Goal: Information Seeking & Learning: Learn about a topic

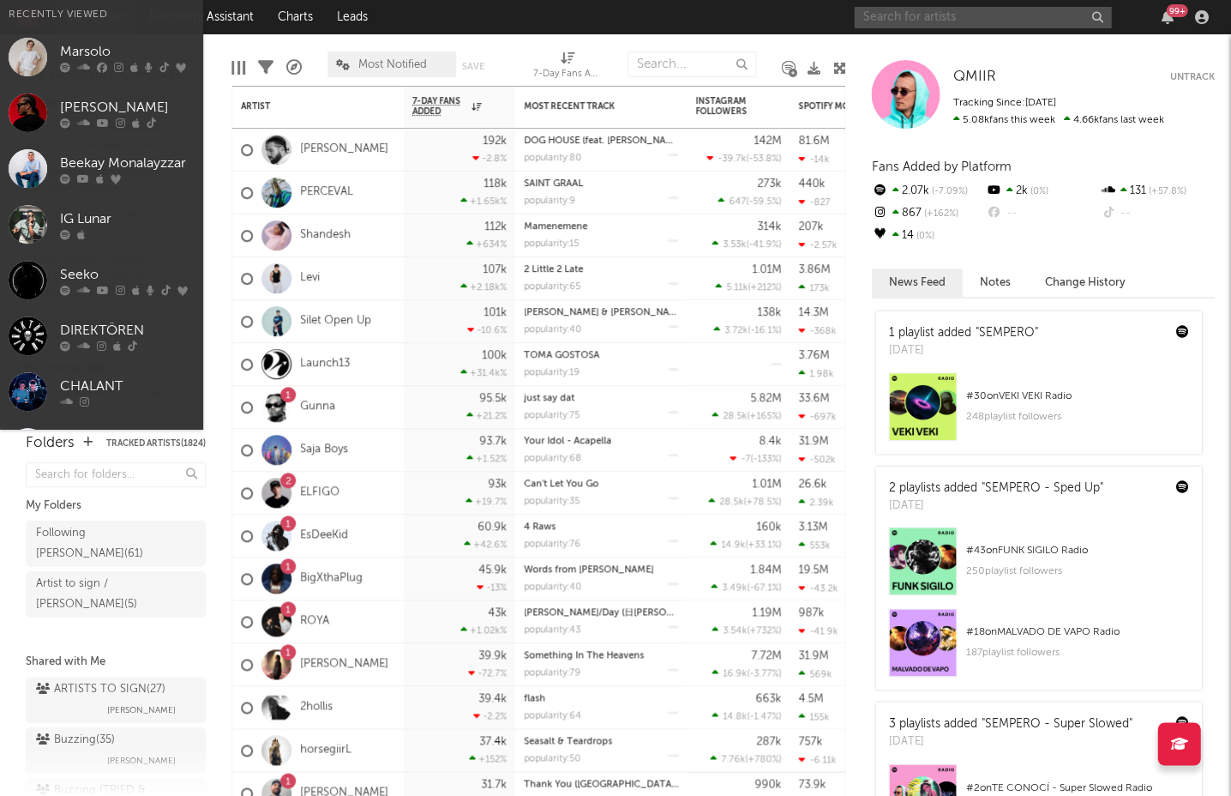
click at [919, 24] on input "text" at bounding box center [982, 17] width 257 height 21
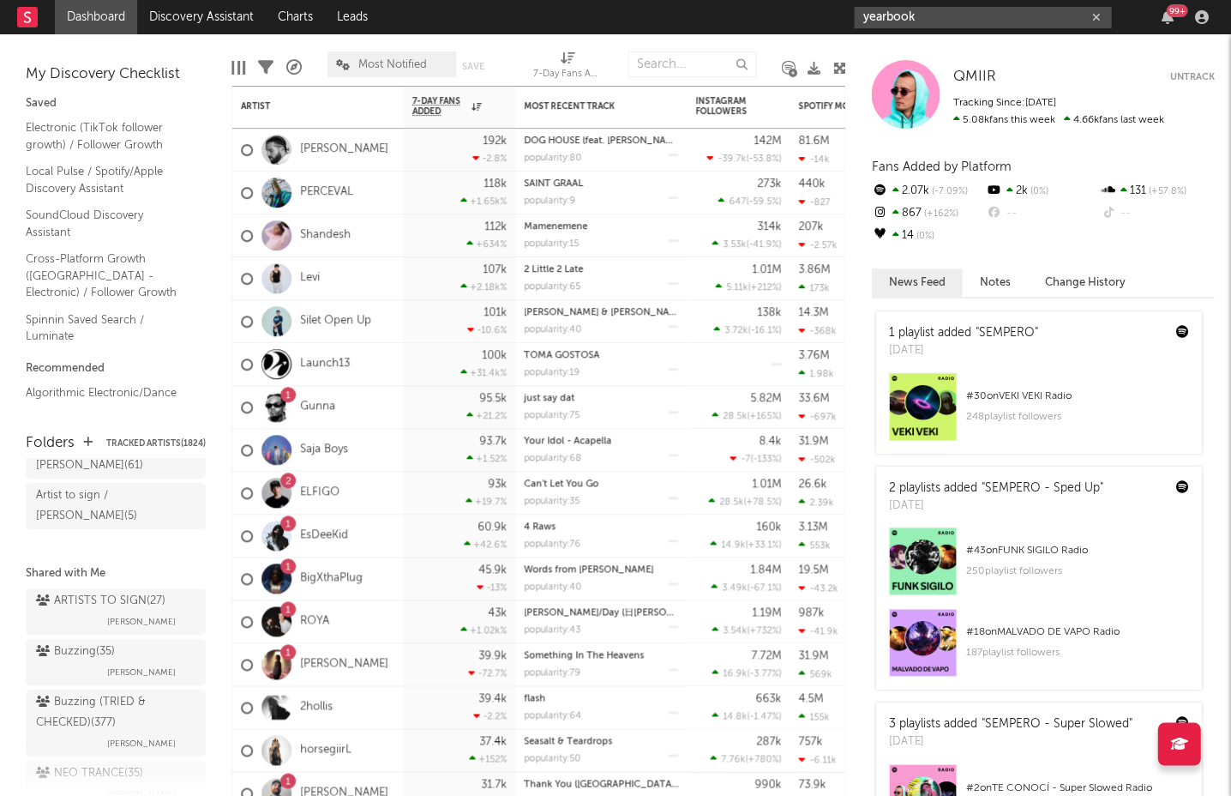
scroll to position [133, 0]
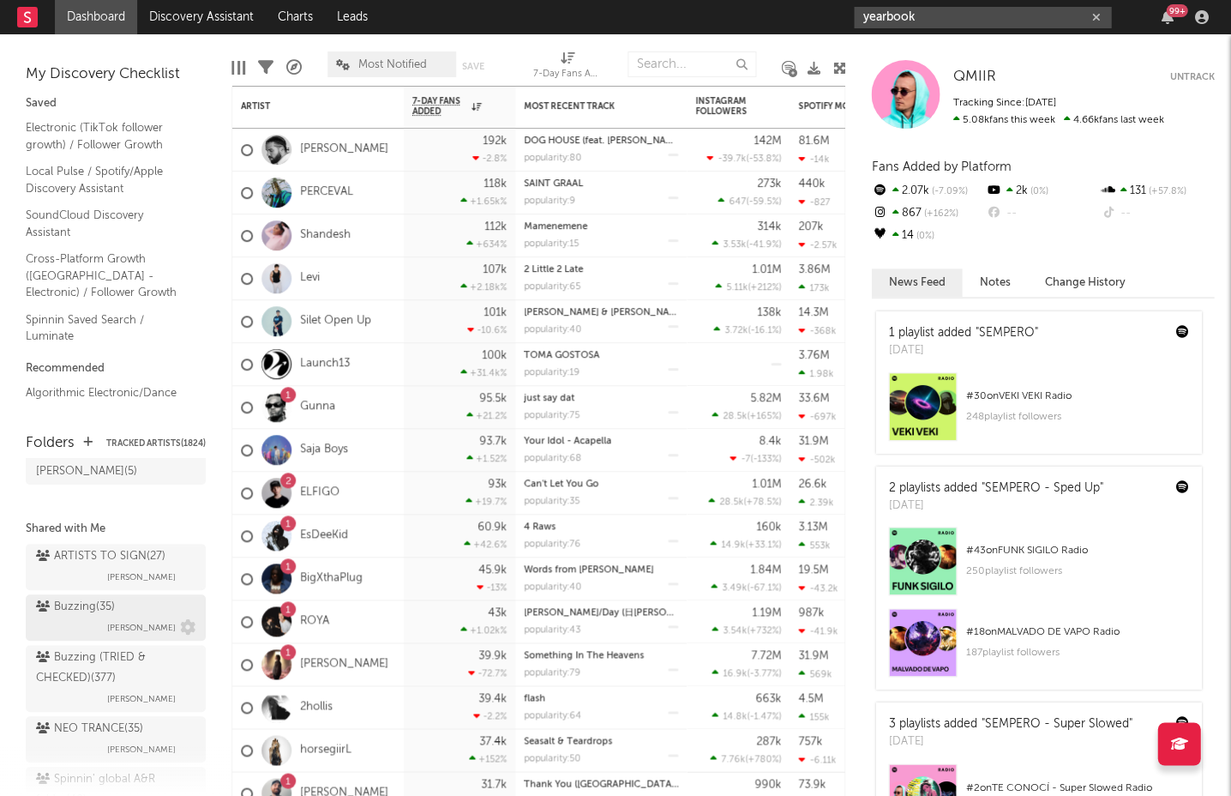
type input "yearbook"
click at [87, 597] on div "Buzzing ( 35 )" at bounding box center [75, 607] width 79 height 21
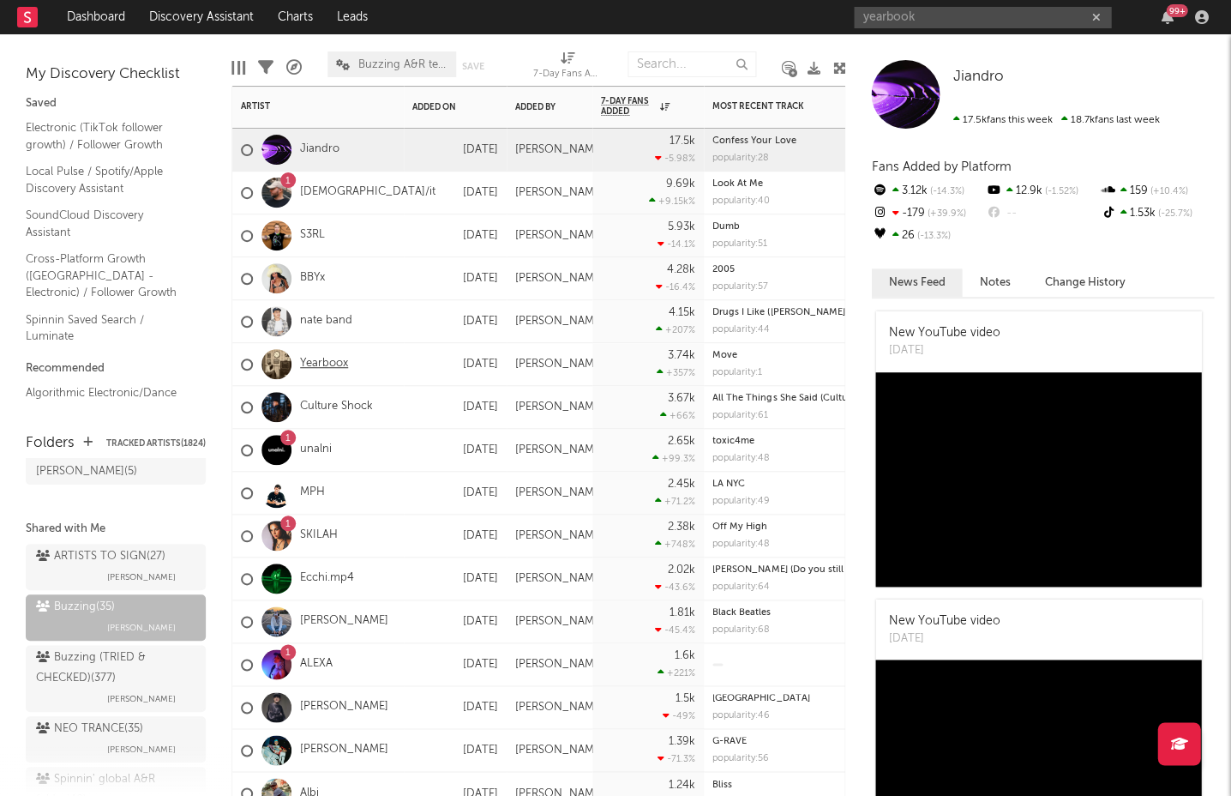
click at [318, 369] on link "Yearboox" at bounding box center [324, 364] width 48 height 15
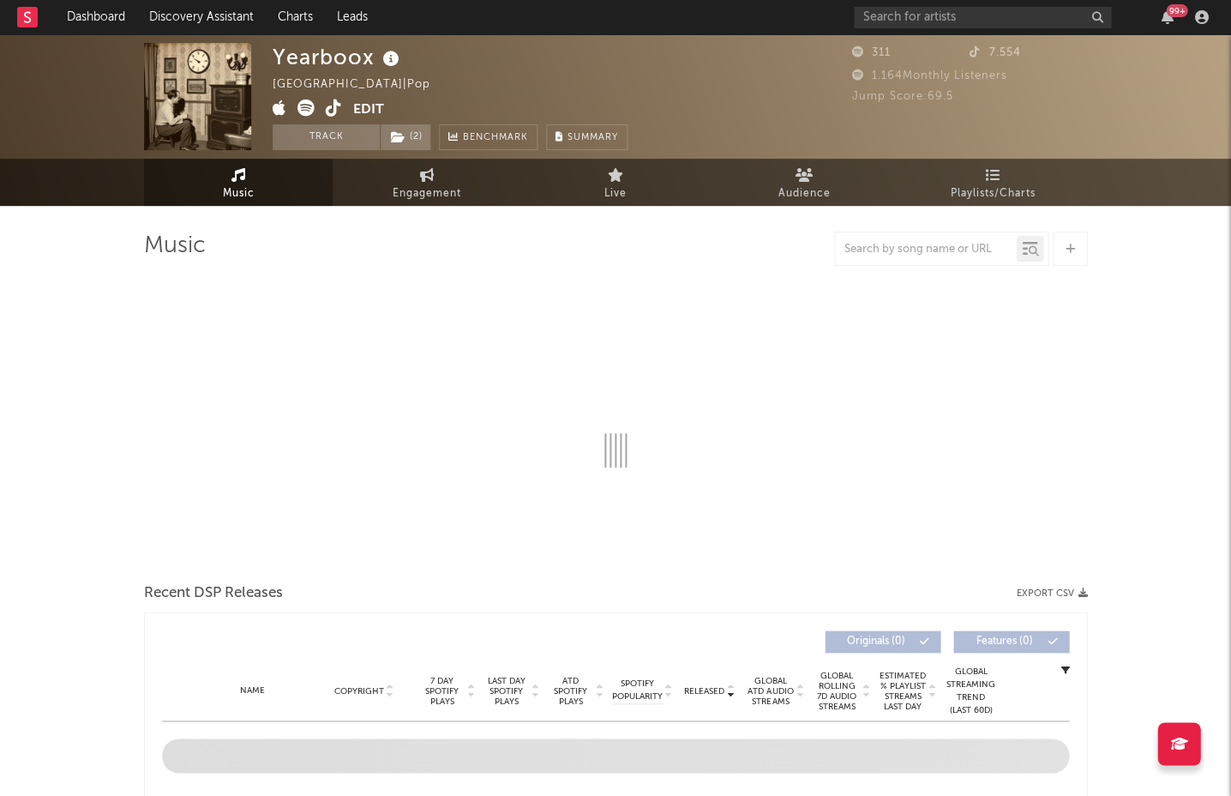
select select "6m"
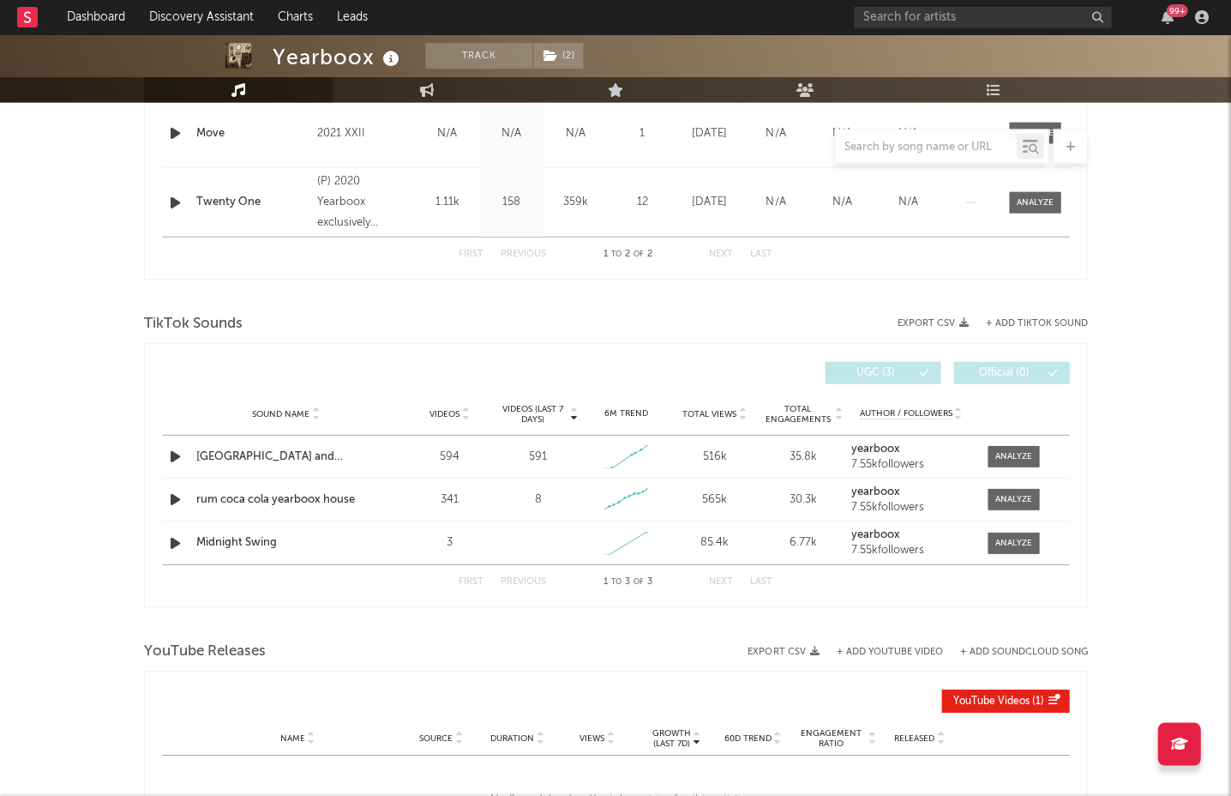
scroll to position [772, 0]
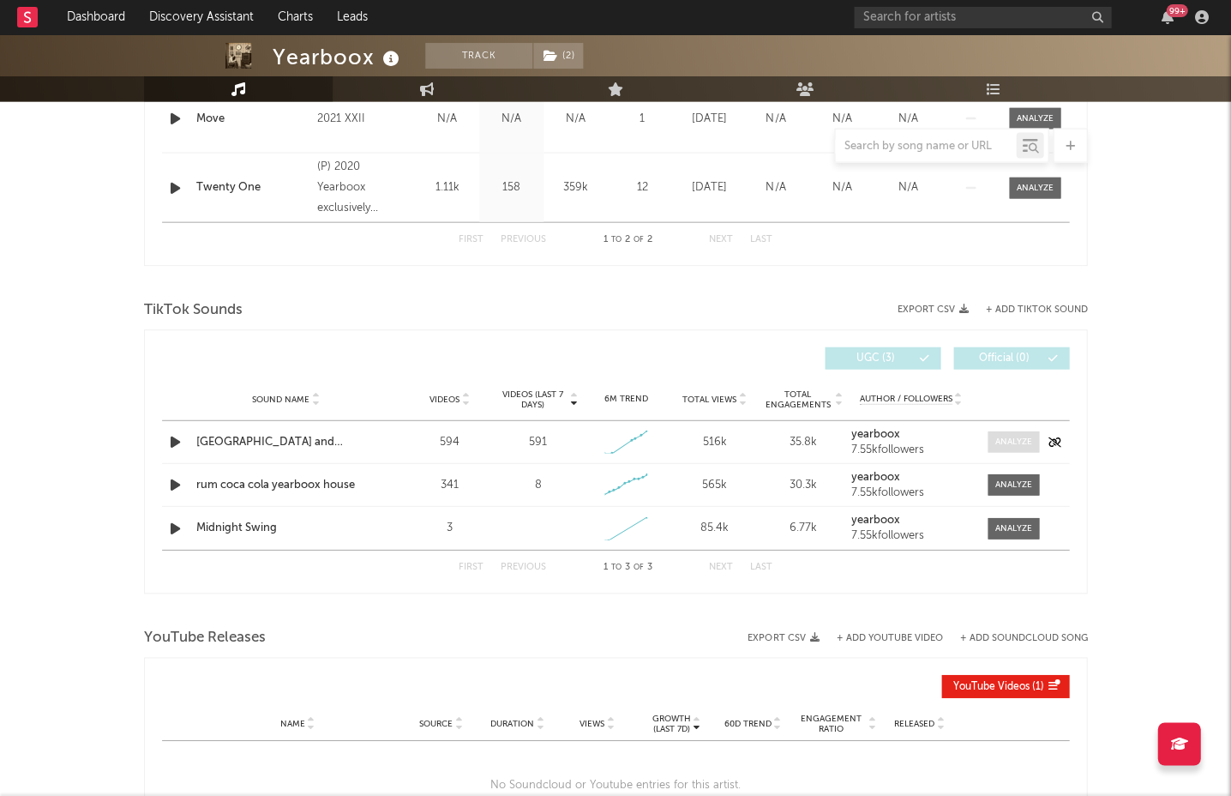
click at [1011, 435] on div at bounding box center [1013, 441] width 37 height 13
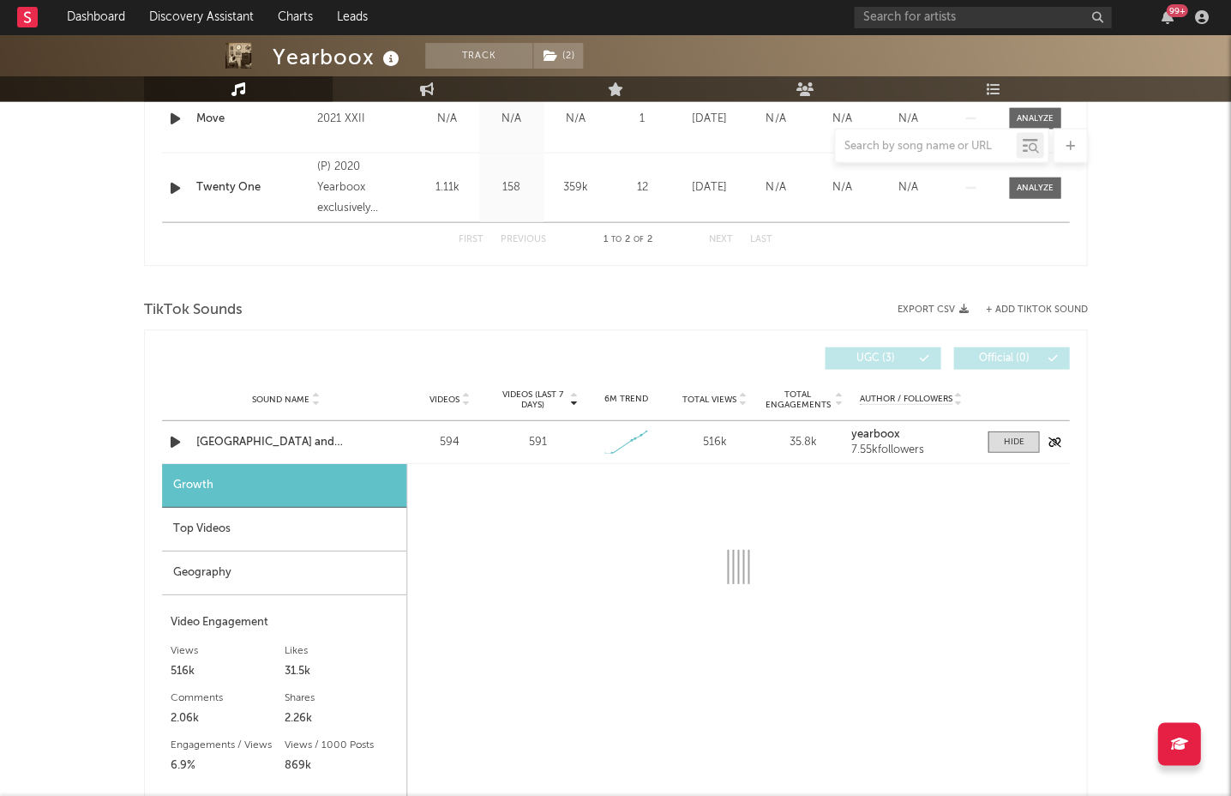
select select "1w"
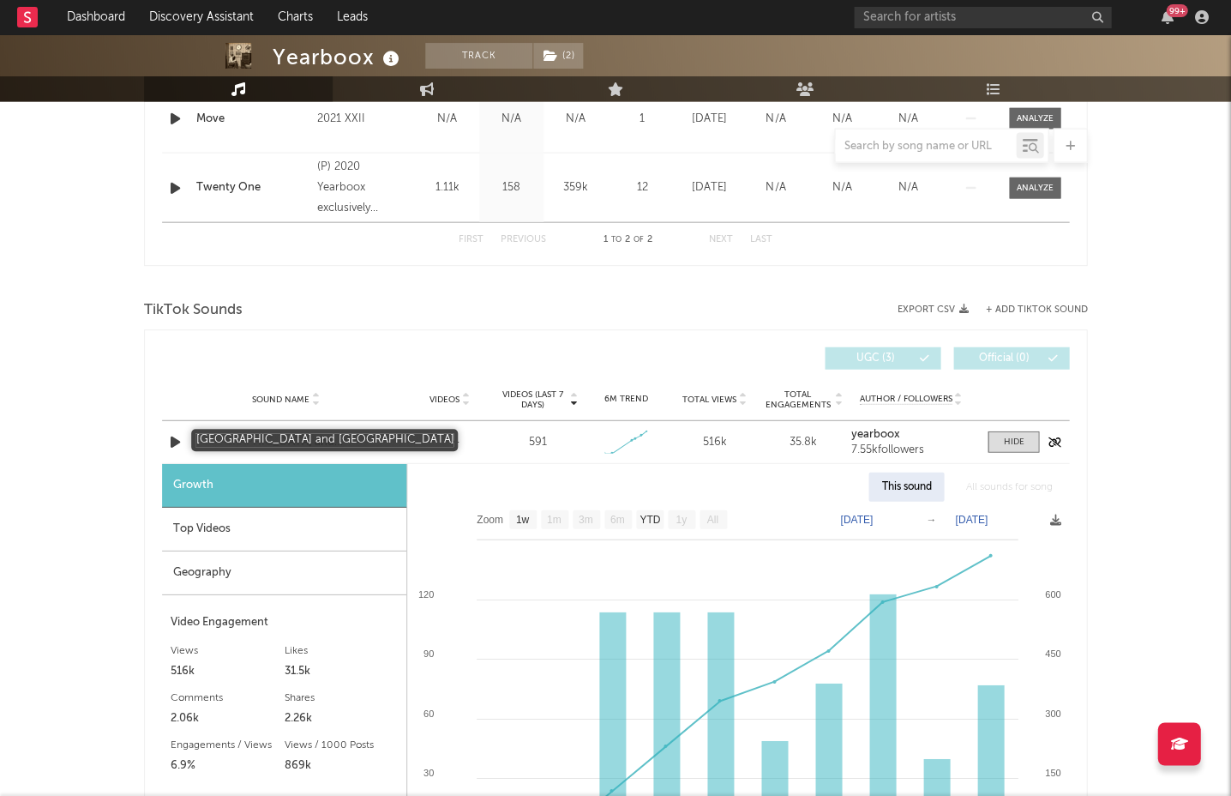
click at [245, 443] on div "[GEOGRAPHIC_DATA] and [GEOGRAPHIC_DATA]" at bounding box center [285, 442] width 179 height 17
click at [308, 525] on div "Top Videos" at bounding box center [284, 529] width 244 height 44
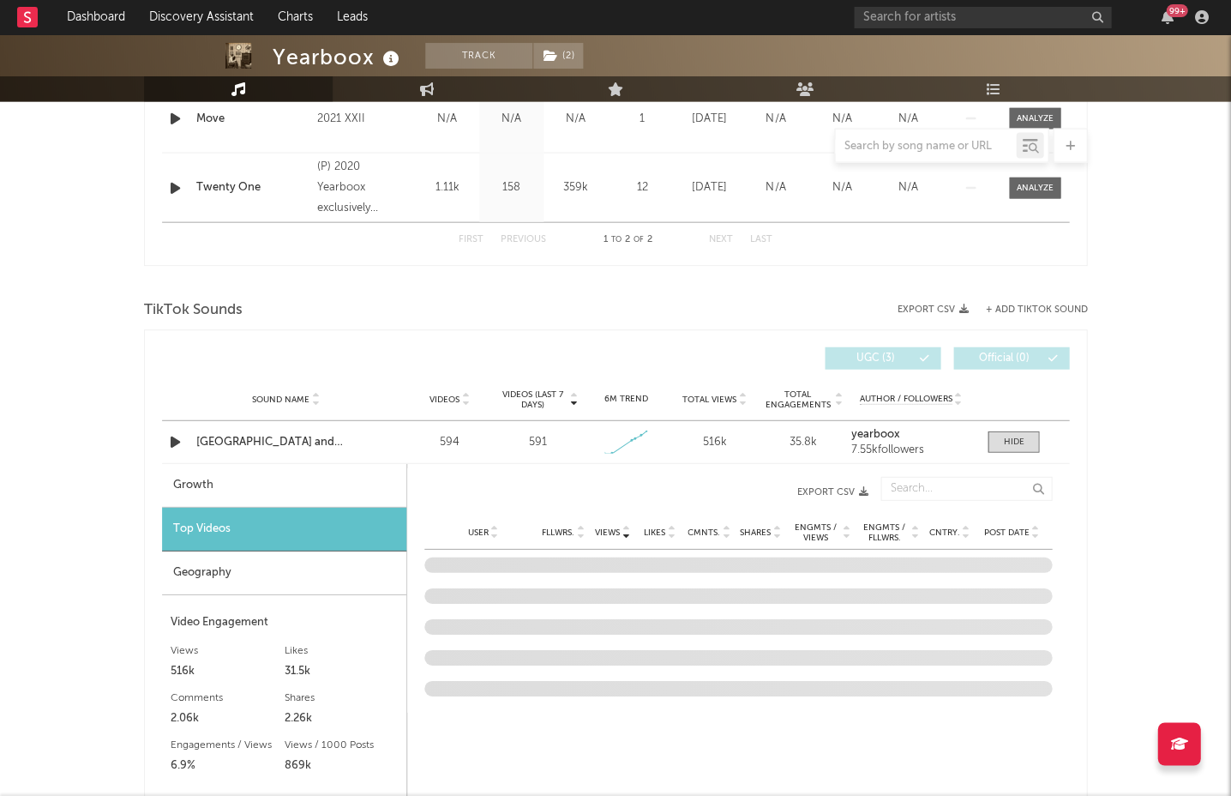
click at [1008, 521] on div "User Fllwrs. Views Likes Cmnts. Shares Engmts / Views Engmts / Fllwrs. Cntry. P…" at bounding box center [737, 532] width 627 height 34
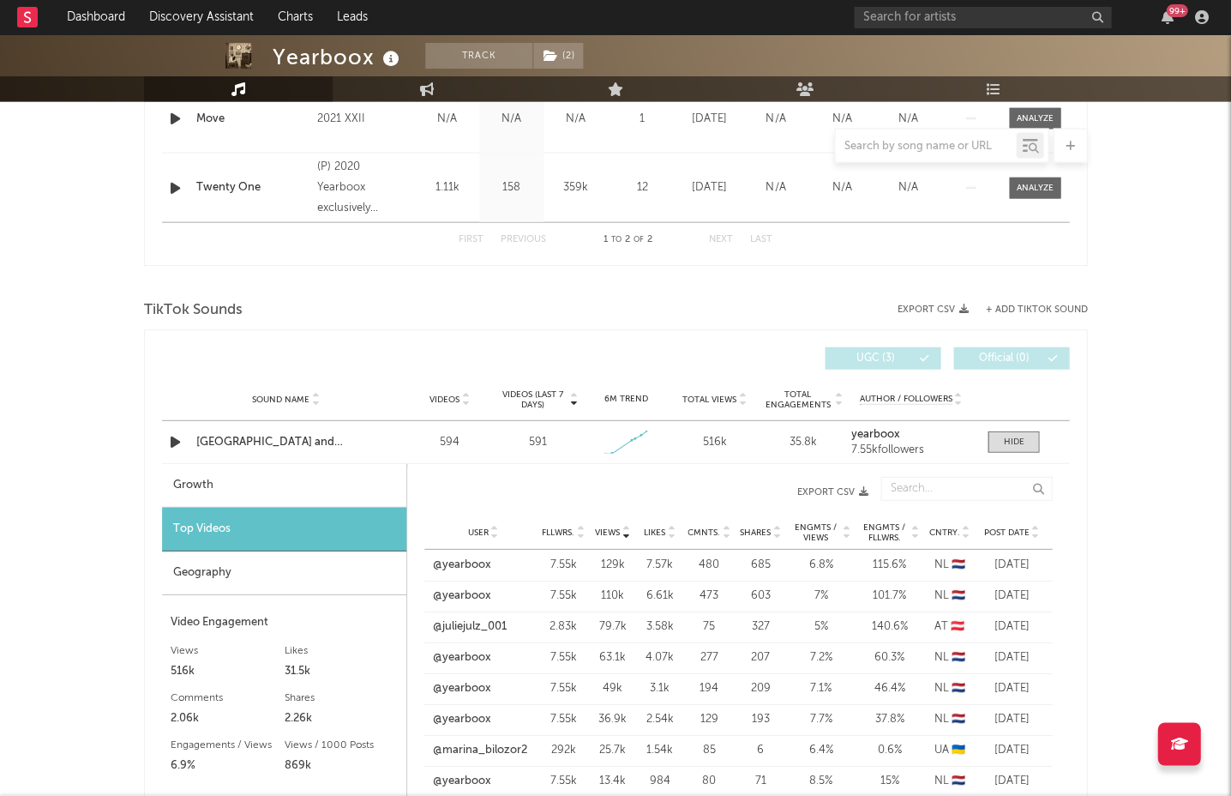
click at [1009, 527] on span "Post Date" at bounding box center [1005, 532] width 45 height 10
click at [607, 535] on div "Views" at bounding box center [612, 531] width 39 height 13
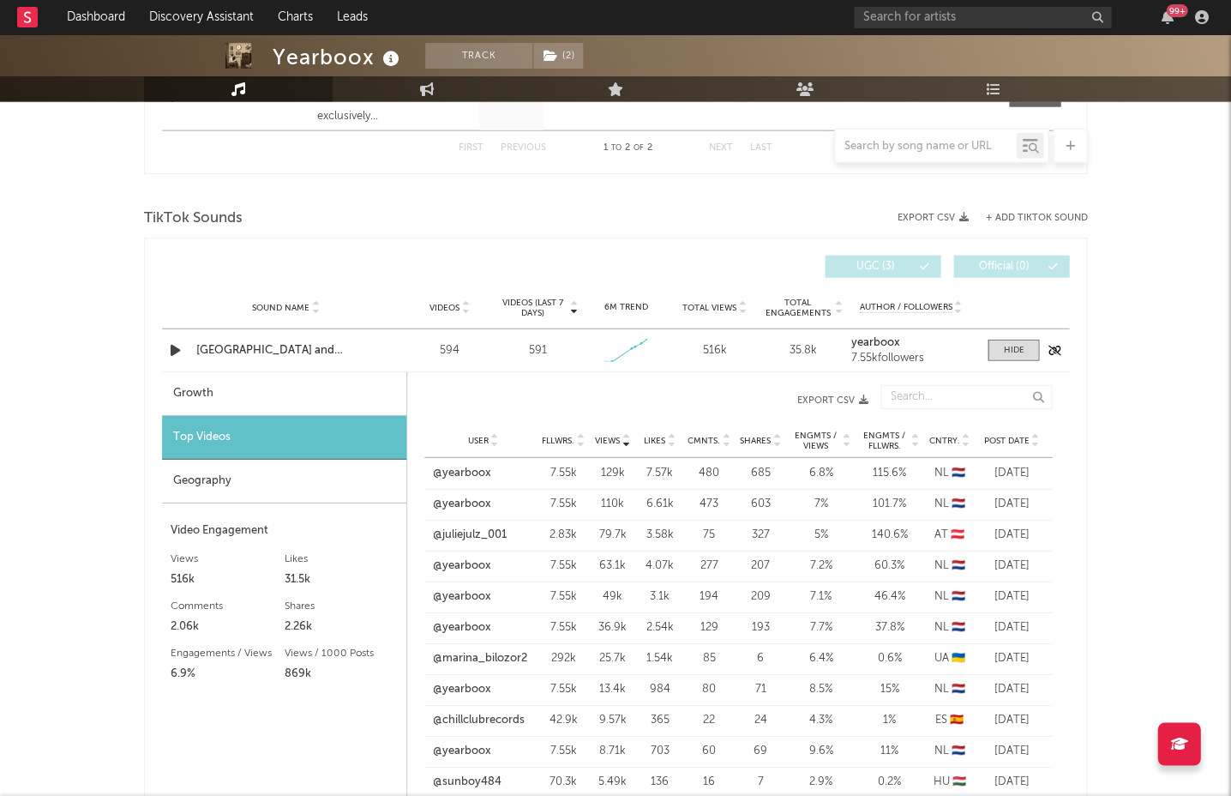
scroll to position [864, 0]
click at [1014, 345] on div at bounding box center [1013, 349] width 21 height 13
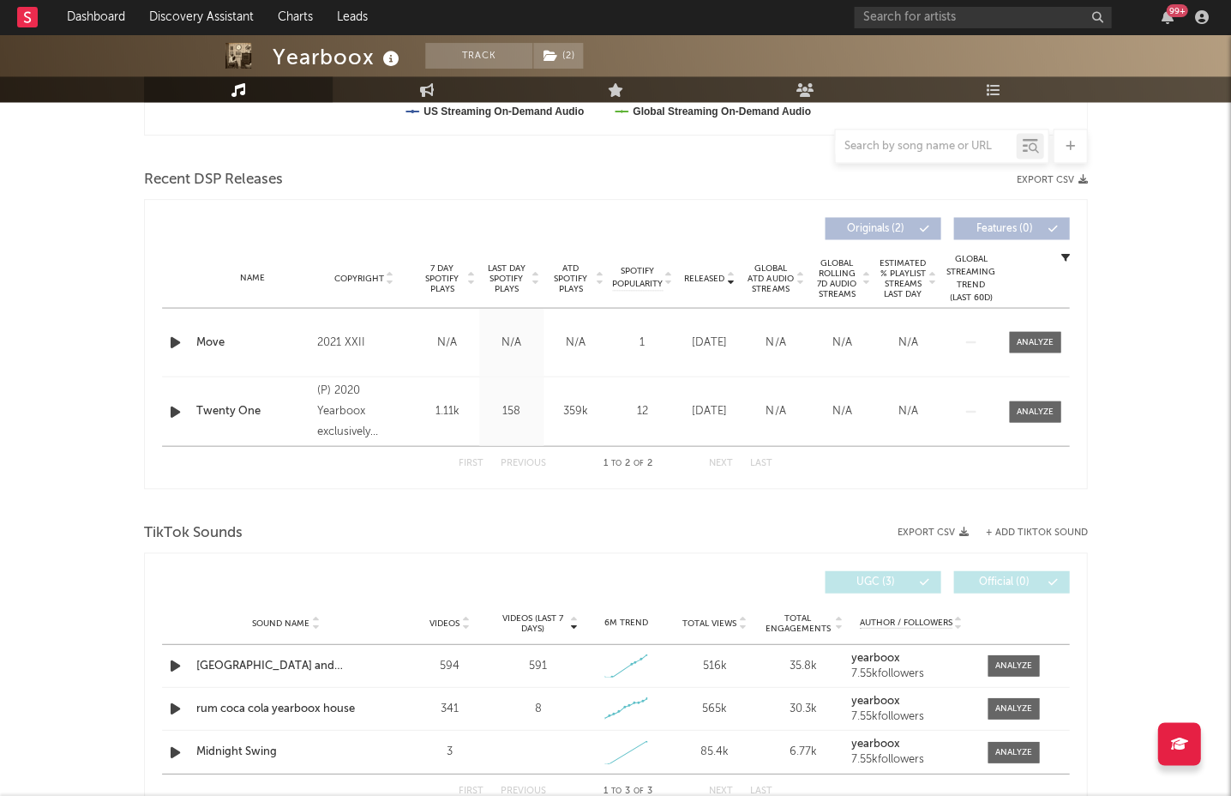
scroll to position [668, 0]
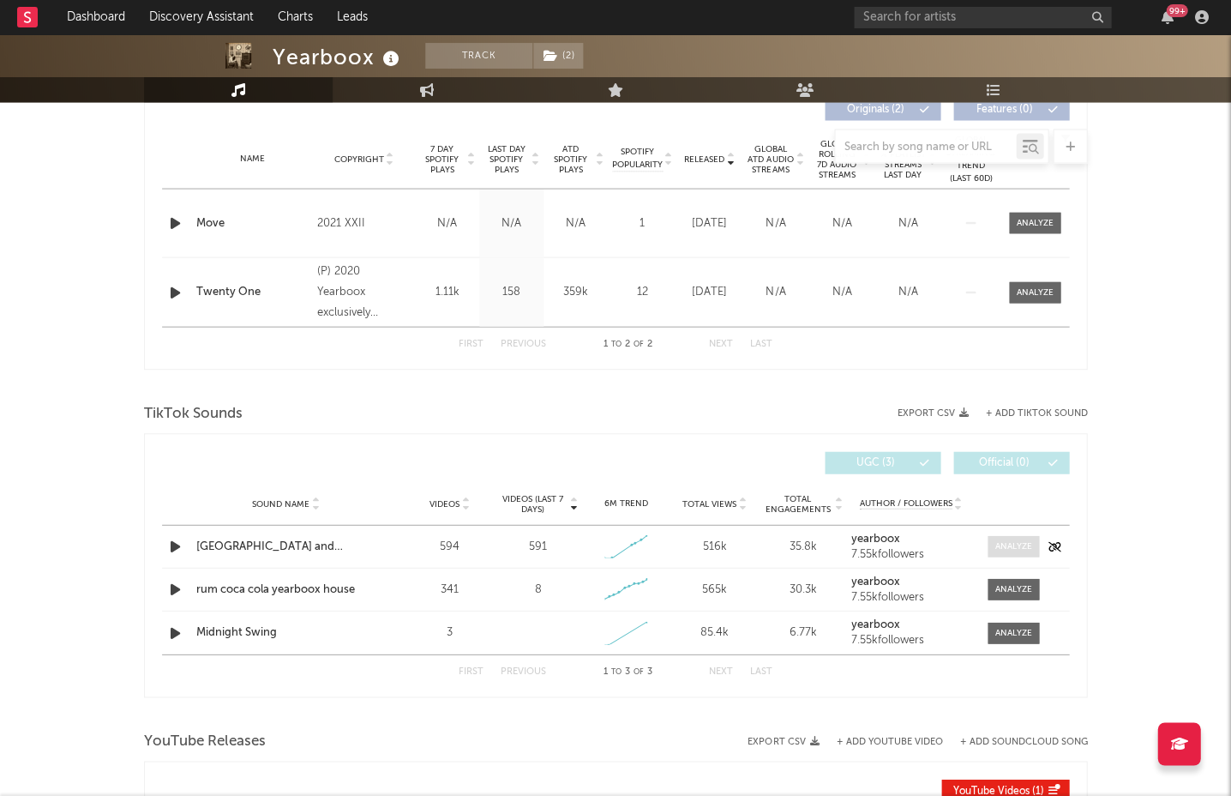
click at [1013, 543] on div at bounding box center [1013, 545] width 37 height 13
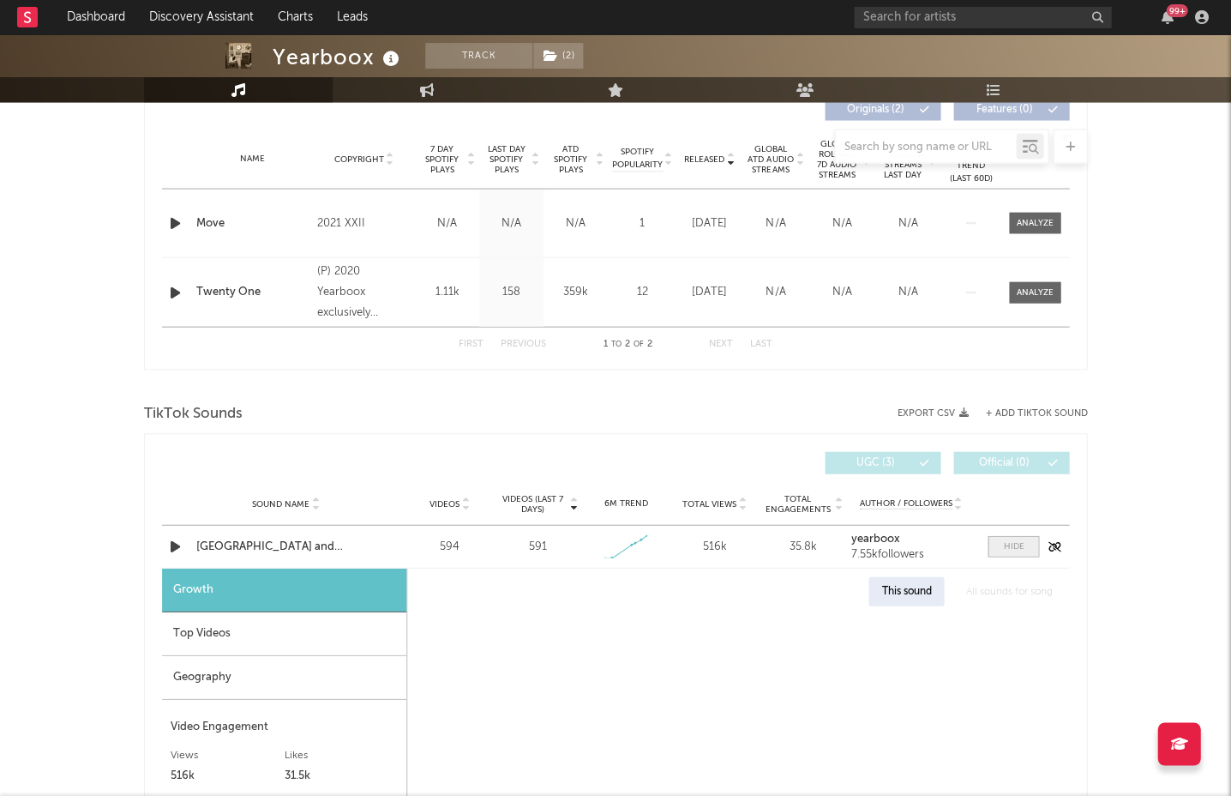
select select "1w"
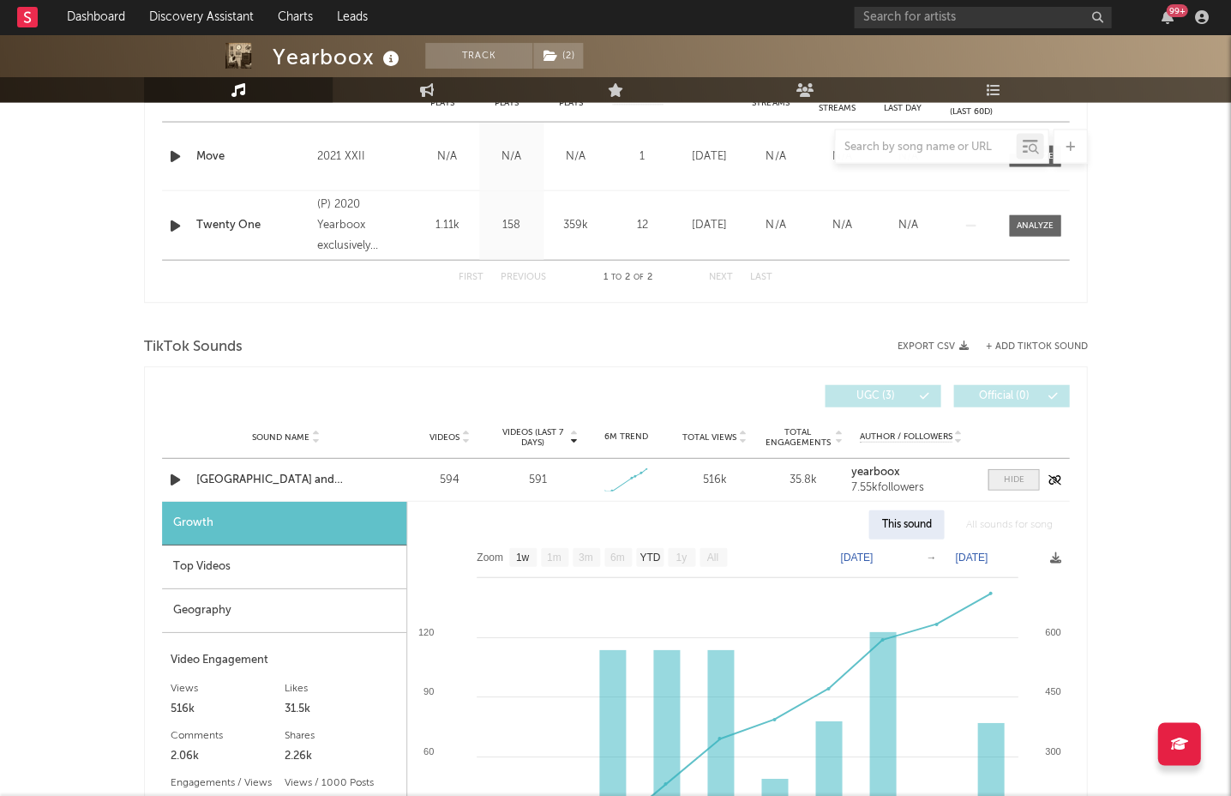
scroll to position [796, 0]
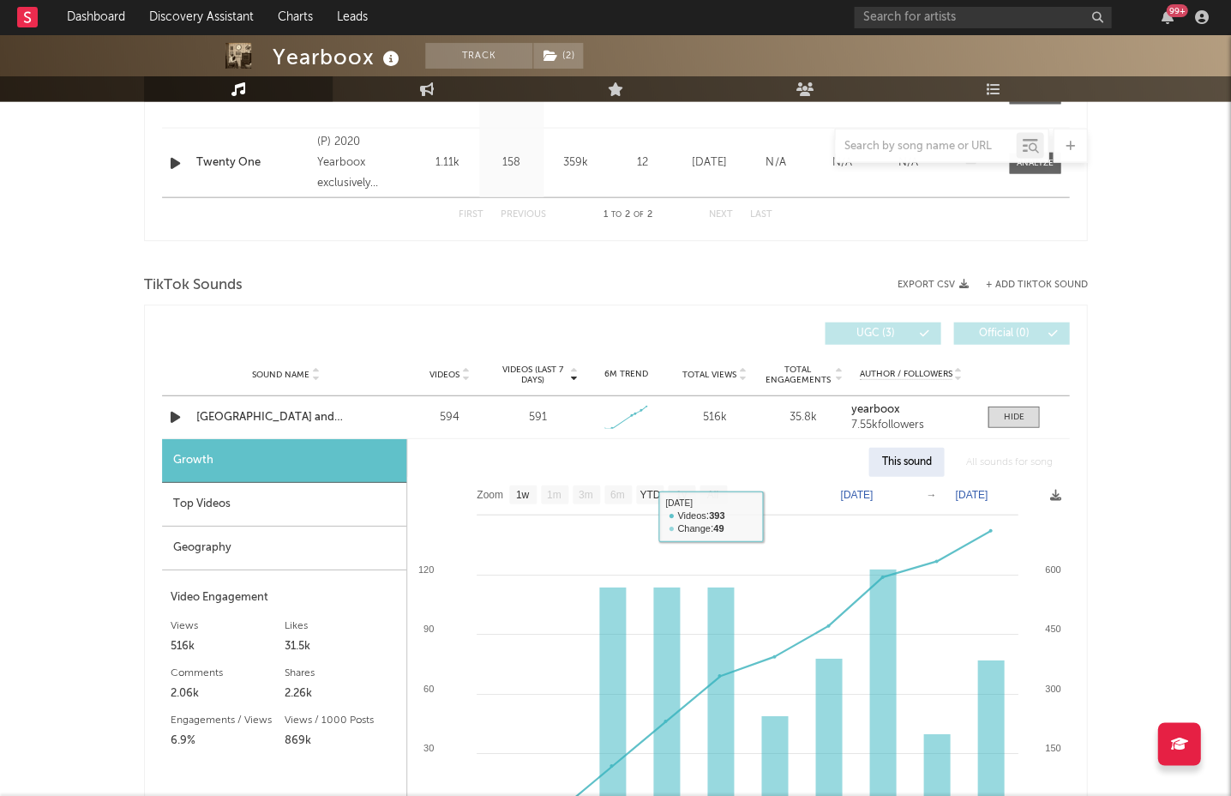
click at [278, 508] on div "Top Videos" at bounding box center [284, 505] width 244 height 44
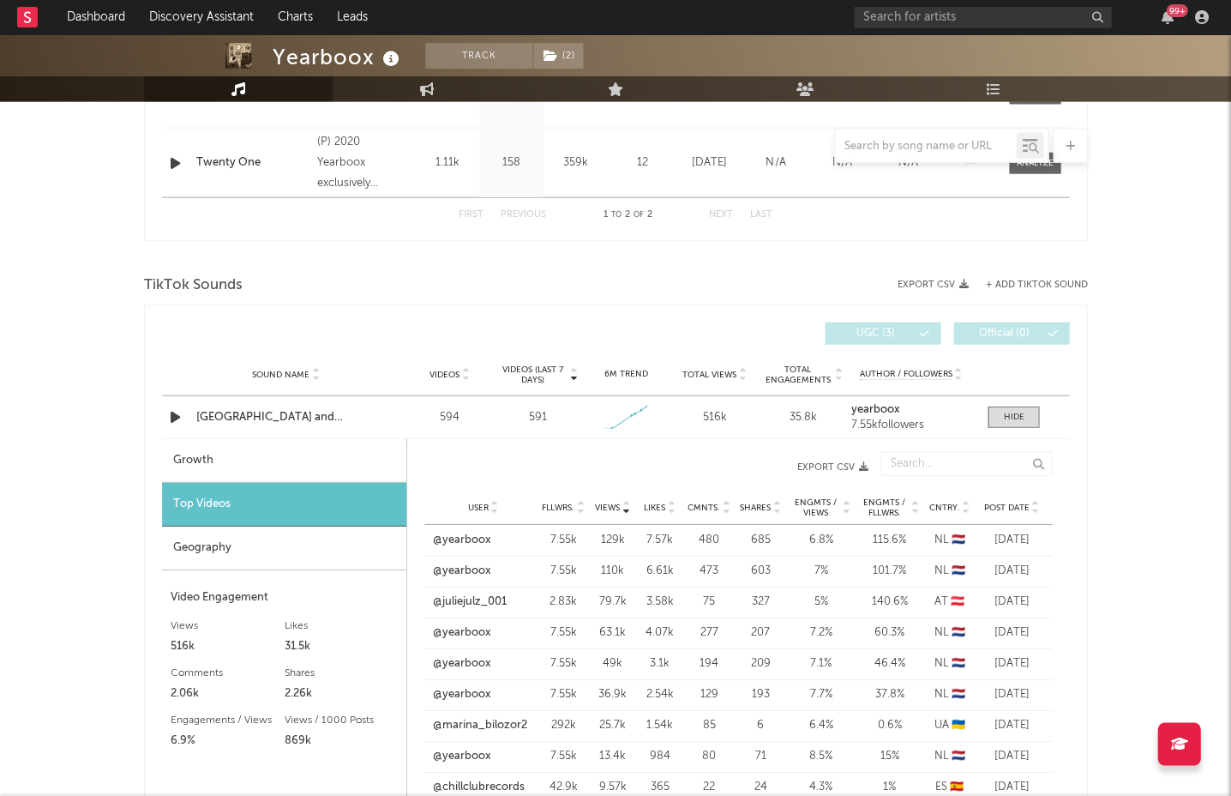
click at [605, 507] on span "Views" at bounding box center [607, 507] width 25 height 10
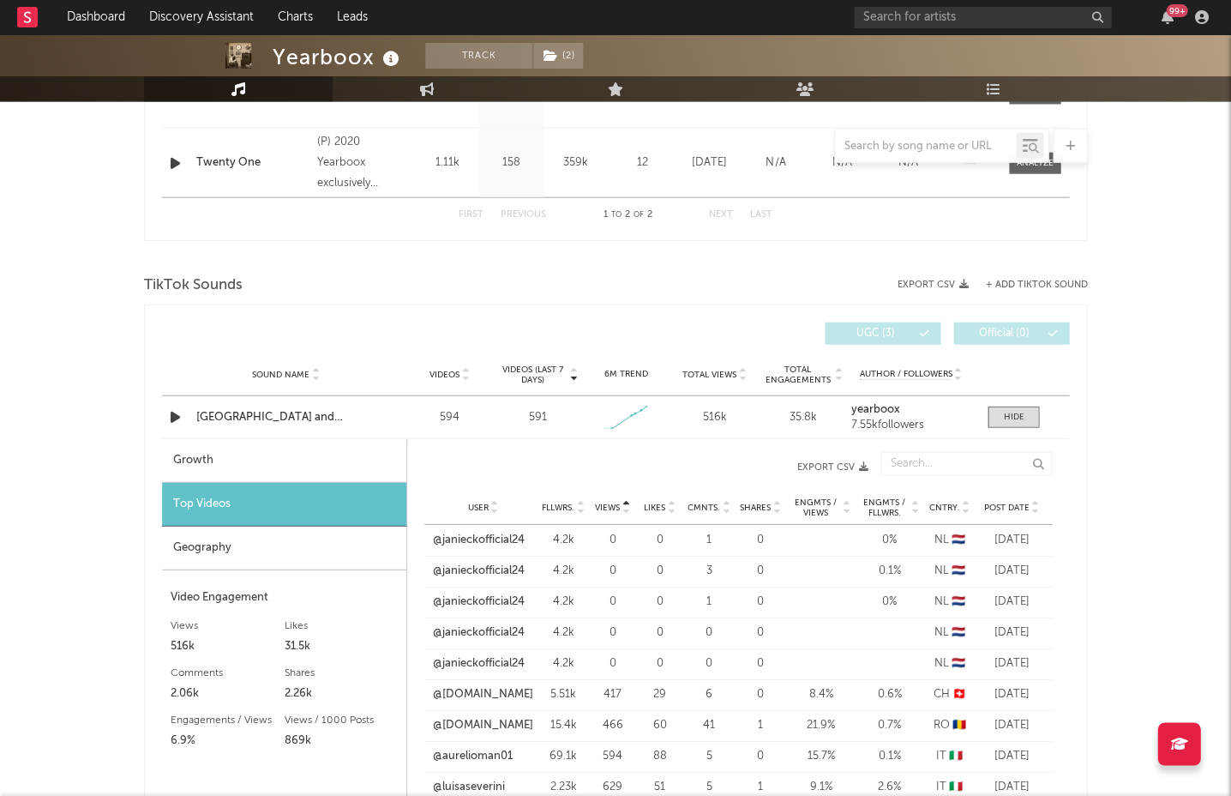
click at [605, 507] on span "Views" at bounding box center [607, 507] width 25 height 10
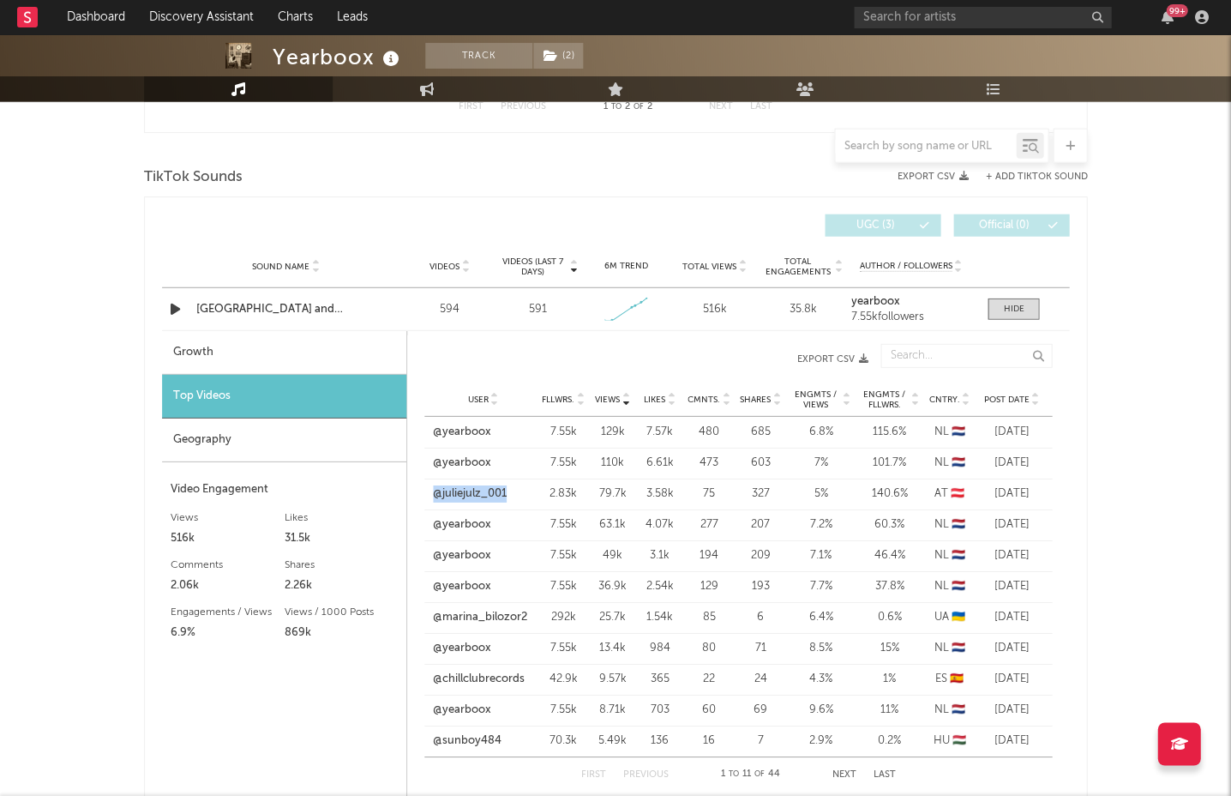
scroll to position [909, 0]
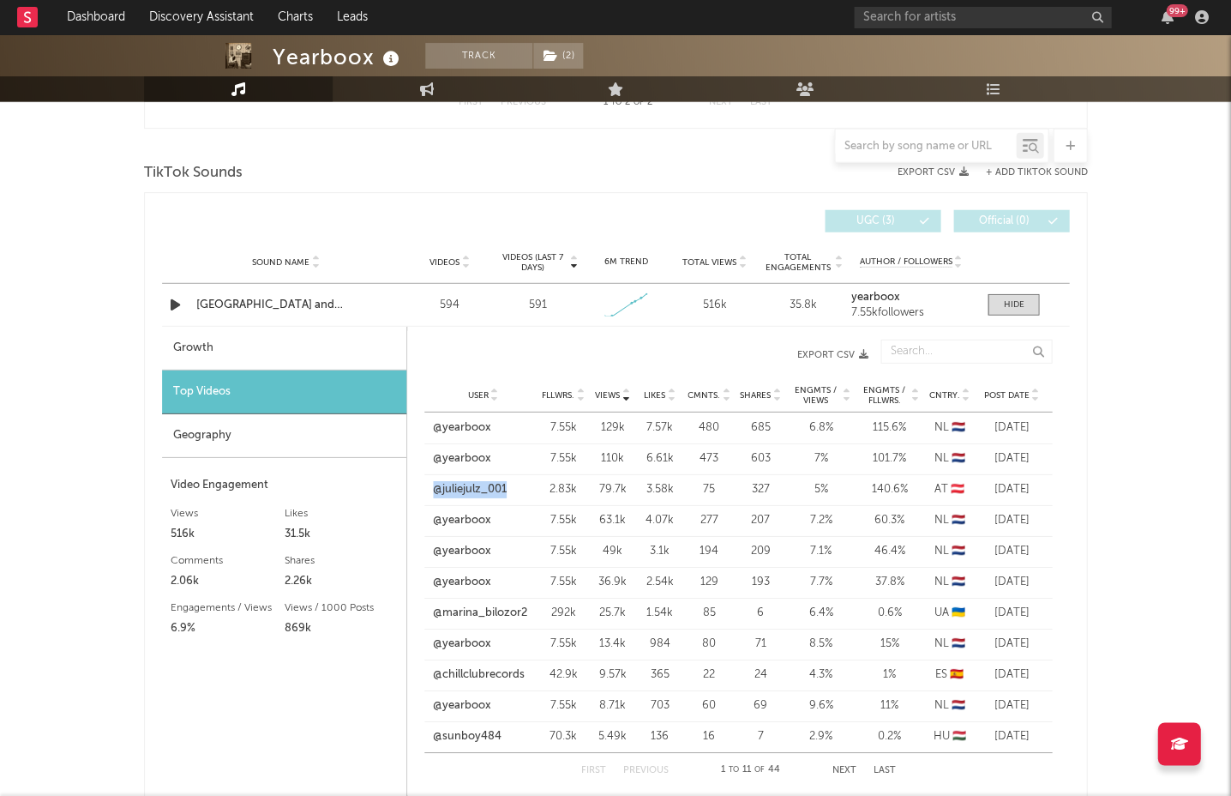
click at [548, 393] on span "Fllwrs." at bounding box center [558, 395] width 33 height 10
click at [171, 302] on icon "button" at bounding box center [175, 304] width 18 height 21
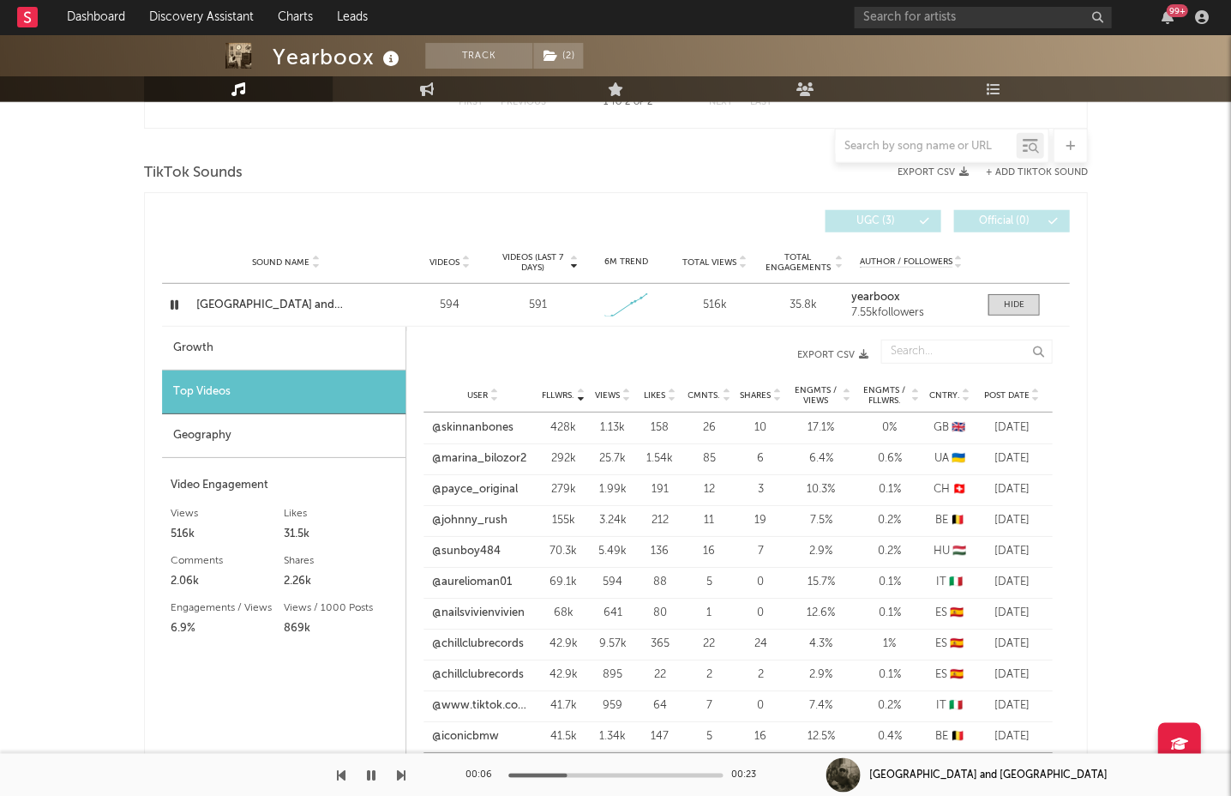
click at [373, 768] on icon "button" at bounding box center [371, 774] width 9 height 14
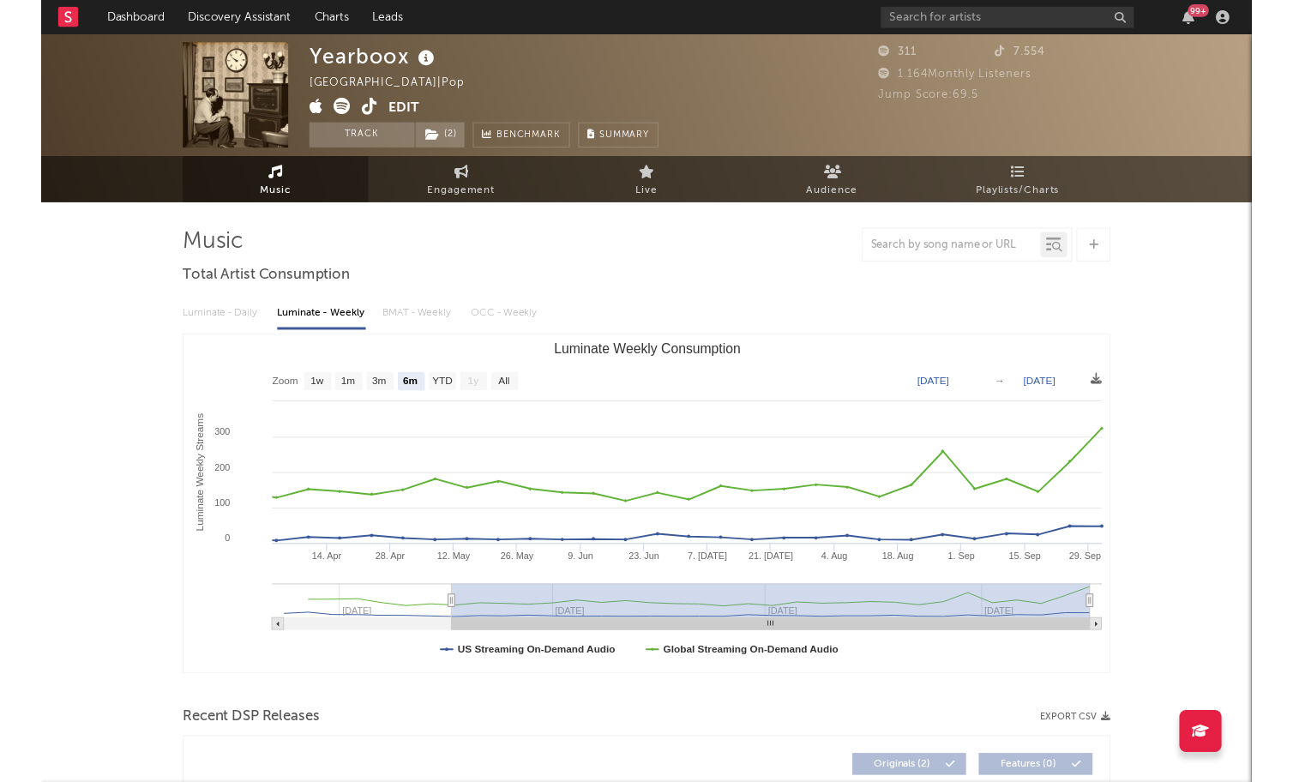
scroll to position [0, 0]
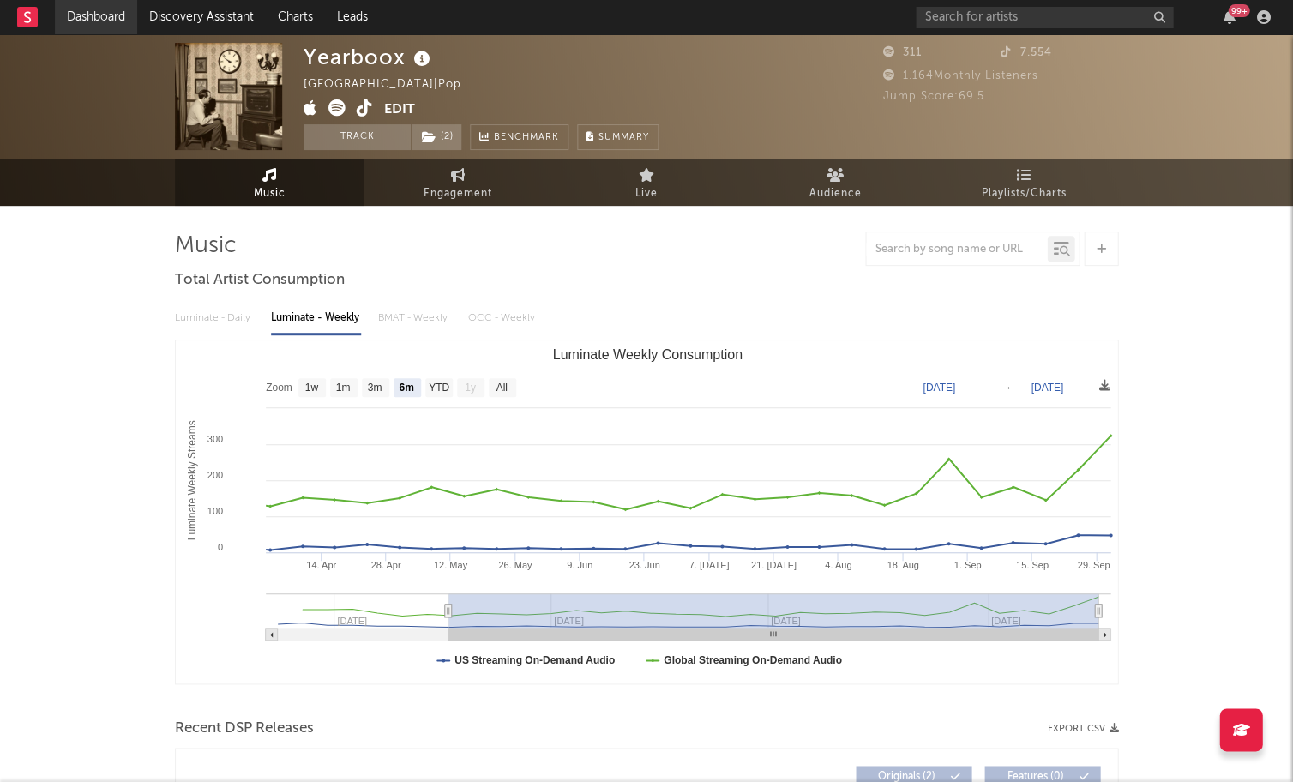
click at [108, 24] on link "Dashboard" at bounding box center [96, 17] width 82 height 34
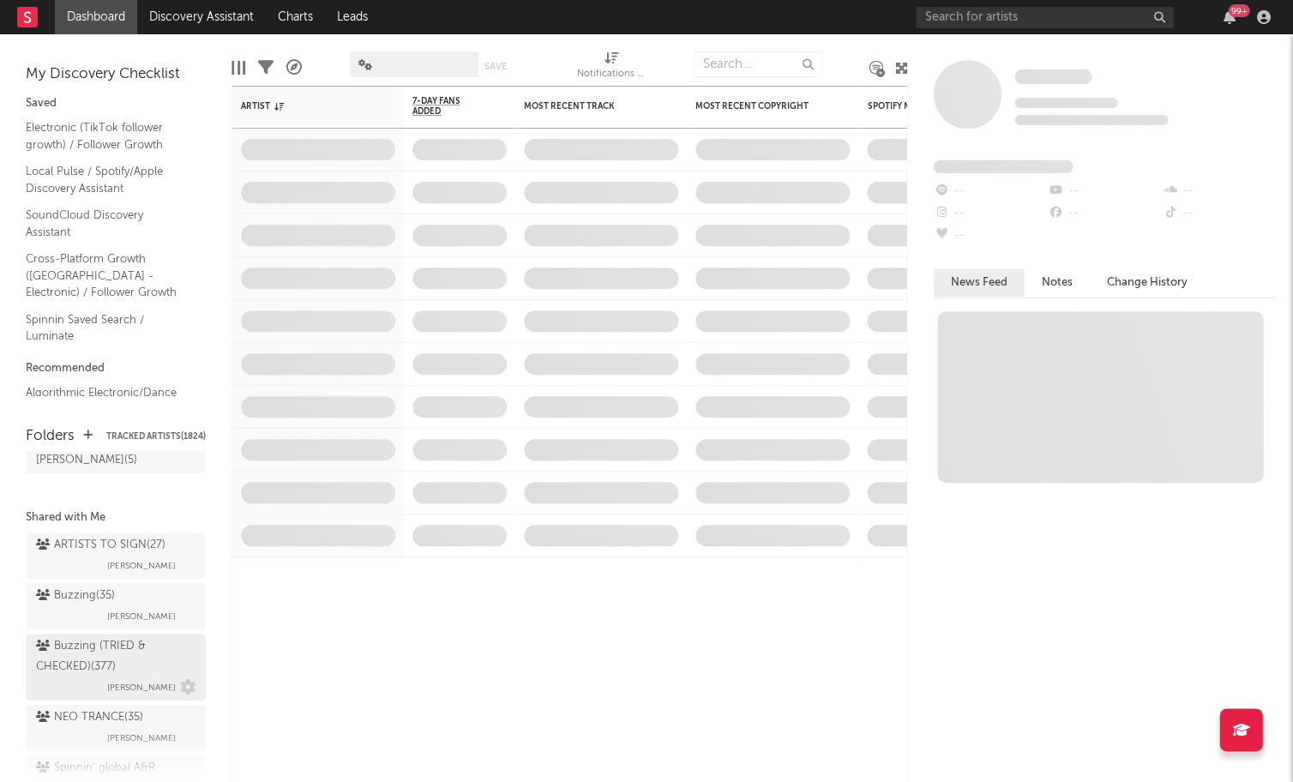
scroll to position [141, 0]
click at [87, 582] on div "Buzzing ( 35 )" at bounding box center [75, 592] width 79 height 21
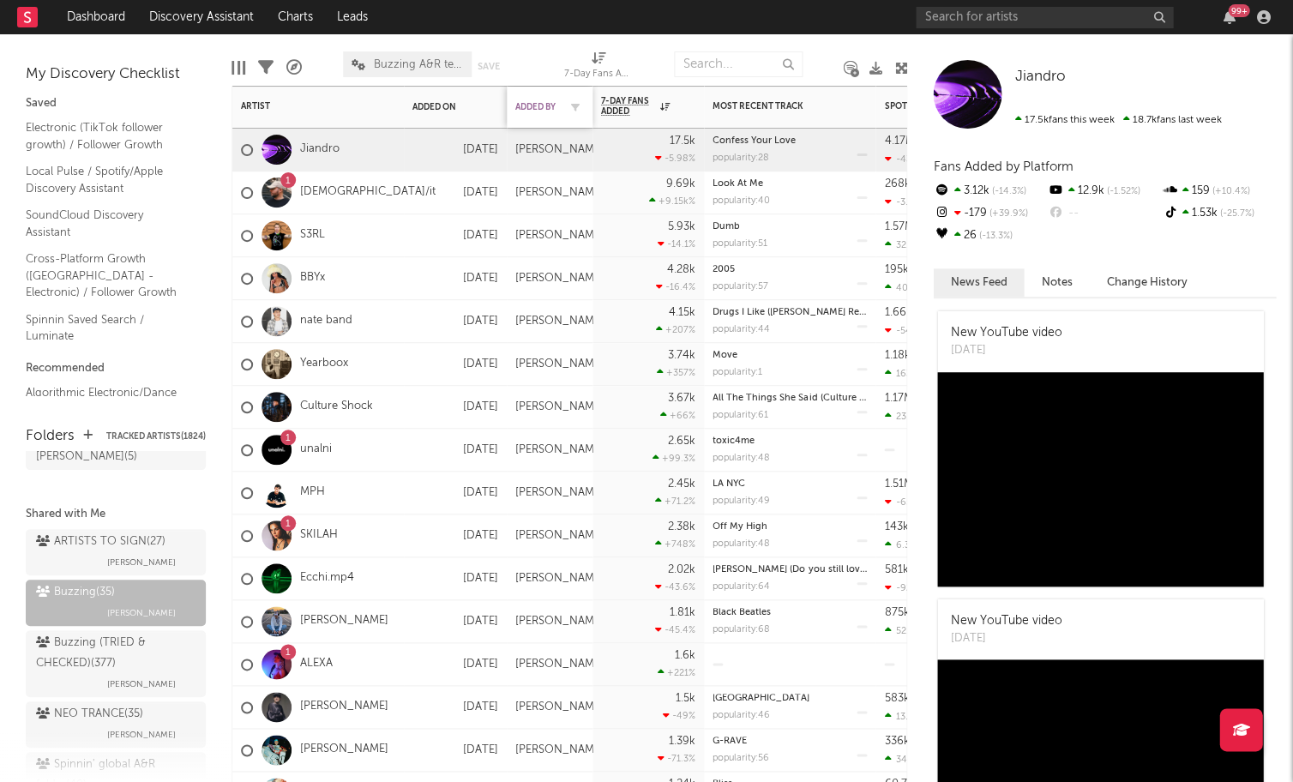
click at [543, 103] on div "Added By" at bounding box center [536, 107] width 43 height 10
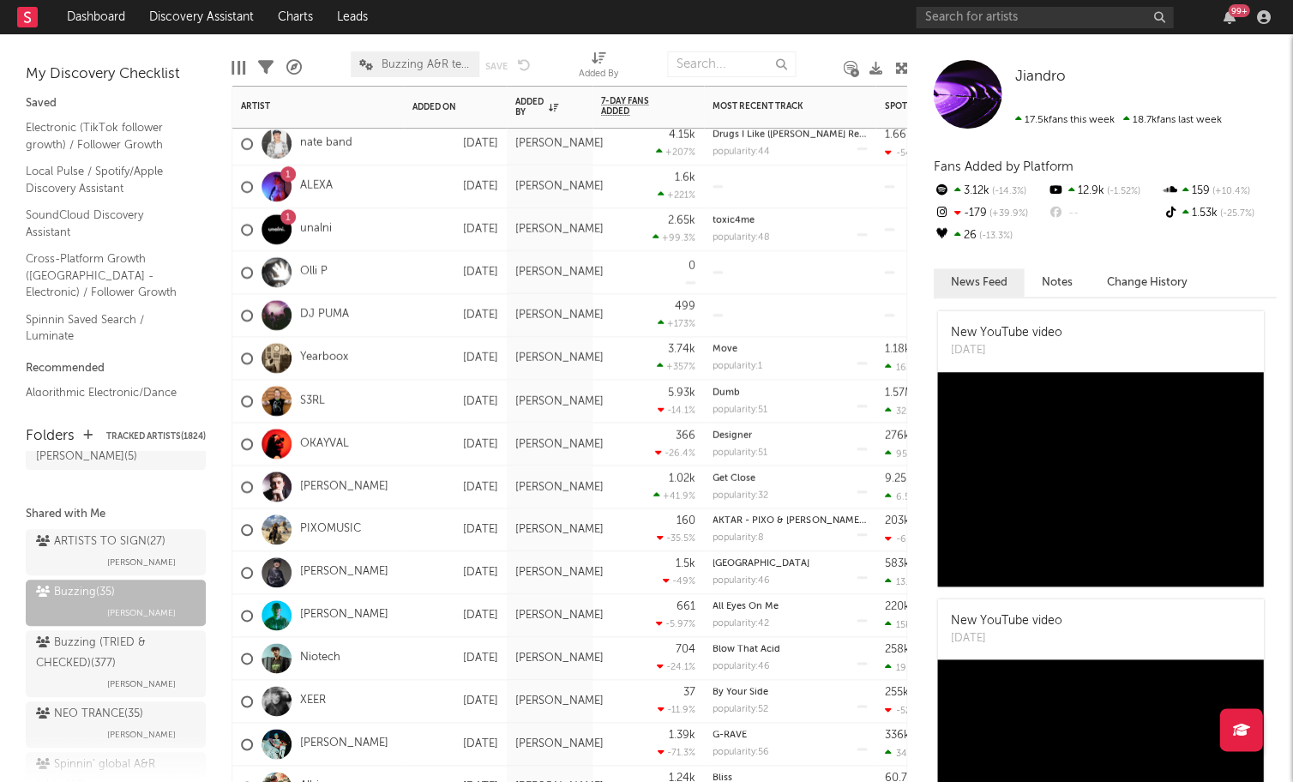
click at [323, 478] on div "[PERSON_NAME]" at bounding box center [314, 487] width 147 height 50
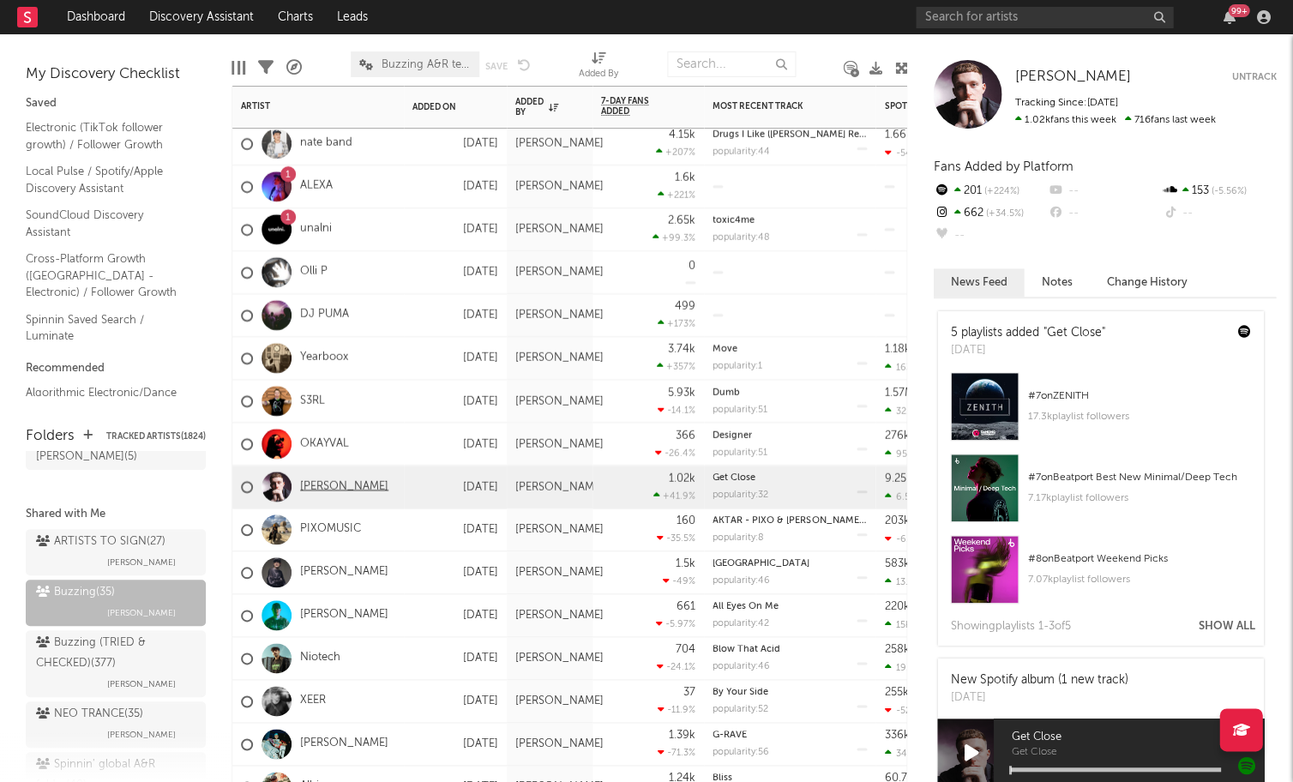
click at [325, 487] on link "[PERSON_NAME]" at bounding box center [344, 486] width 88 height 15
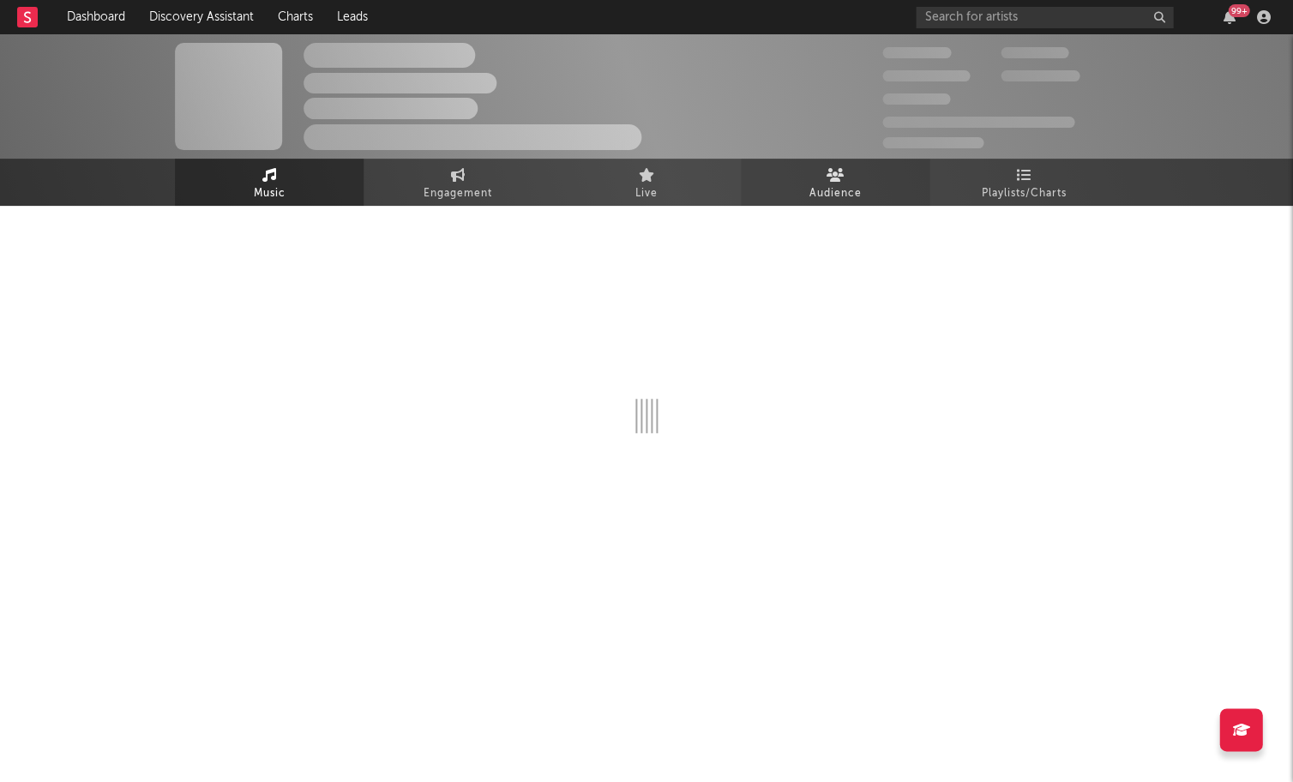
select select "1w"
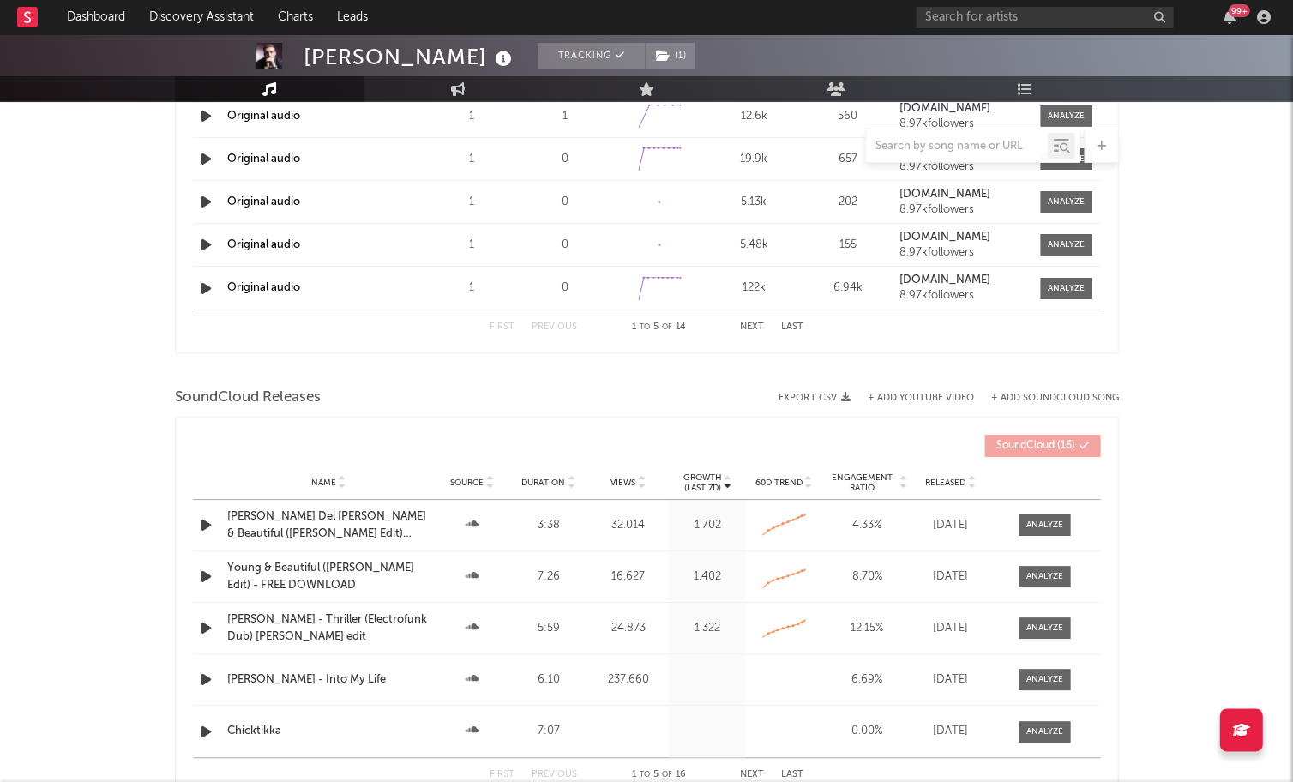
scroll to position [1282, 0]
click at [289, 685] on div "Name [PERSON_NAME] - Into My Life Source Duration 6:10 Views 237.660 Growth (La…" at bounding box center [646, 678] width 907 height 51
click at [301, 675] on div "[PERSON_NAME] - Into My Life" at bounding box center [328, 678] width 202 height 17
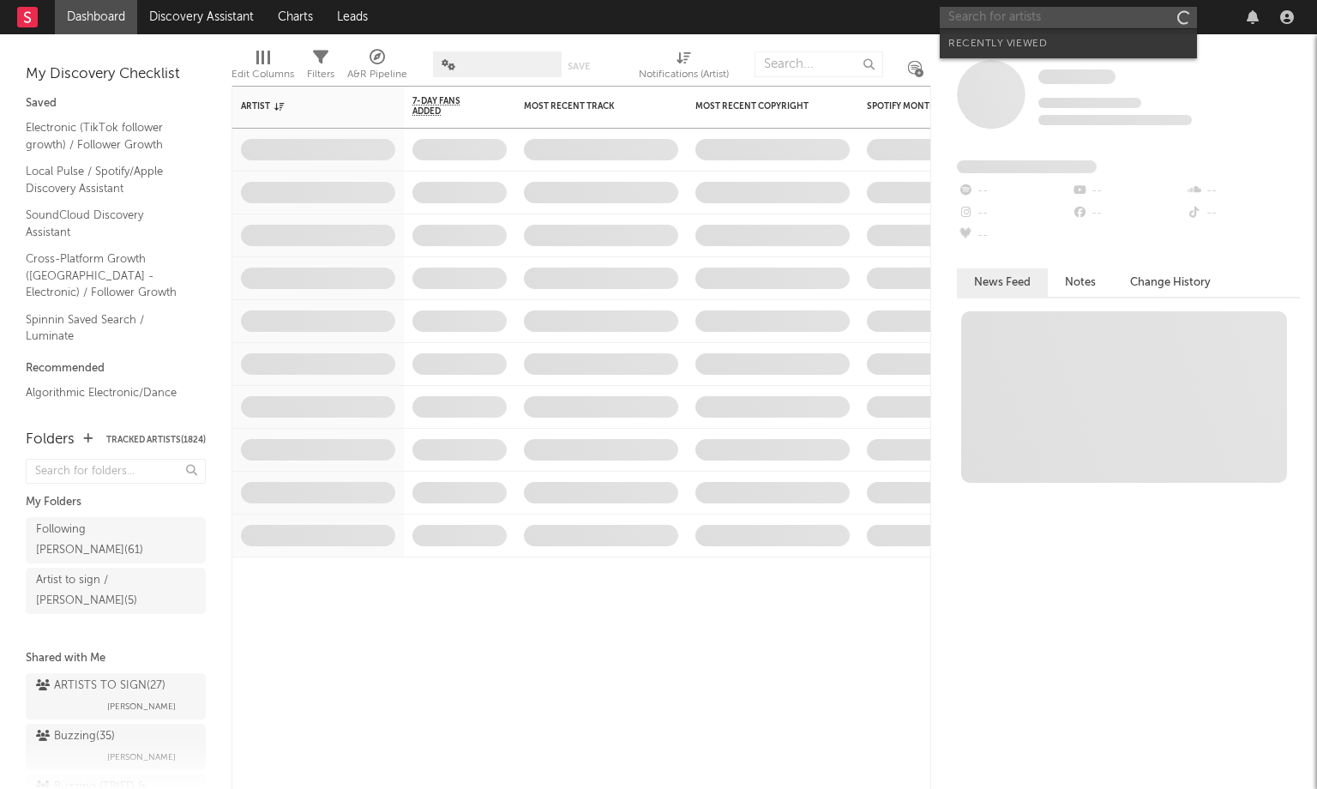
click at [992, 24] on input "text" at bounding box center [1068, 17] width 257 height 21
paste input "Thukuthela"
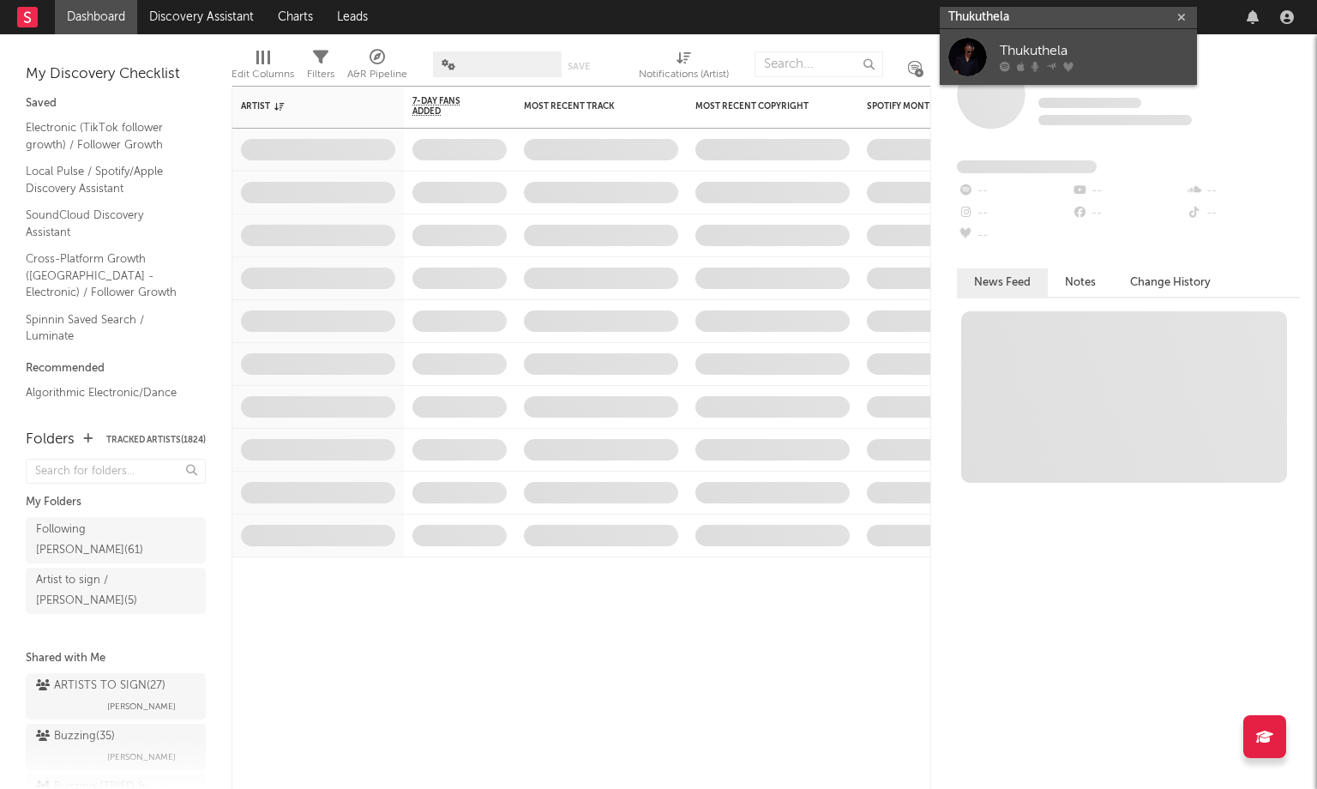
type input "Thukuthela"
click at [1066, 63] on icon at bounding box center [1068, 67] width 10 height 10
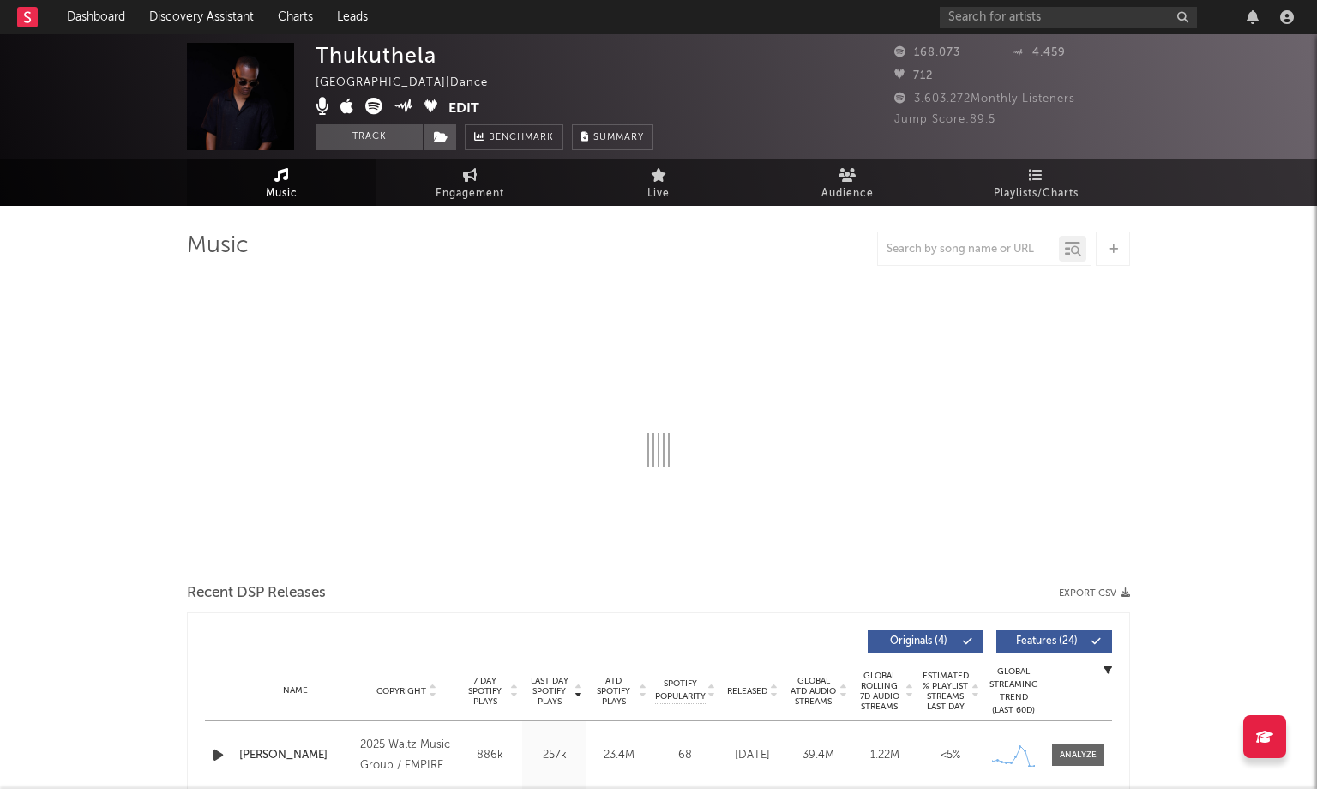
select select "1w"
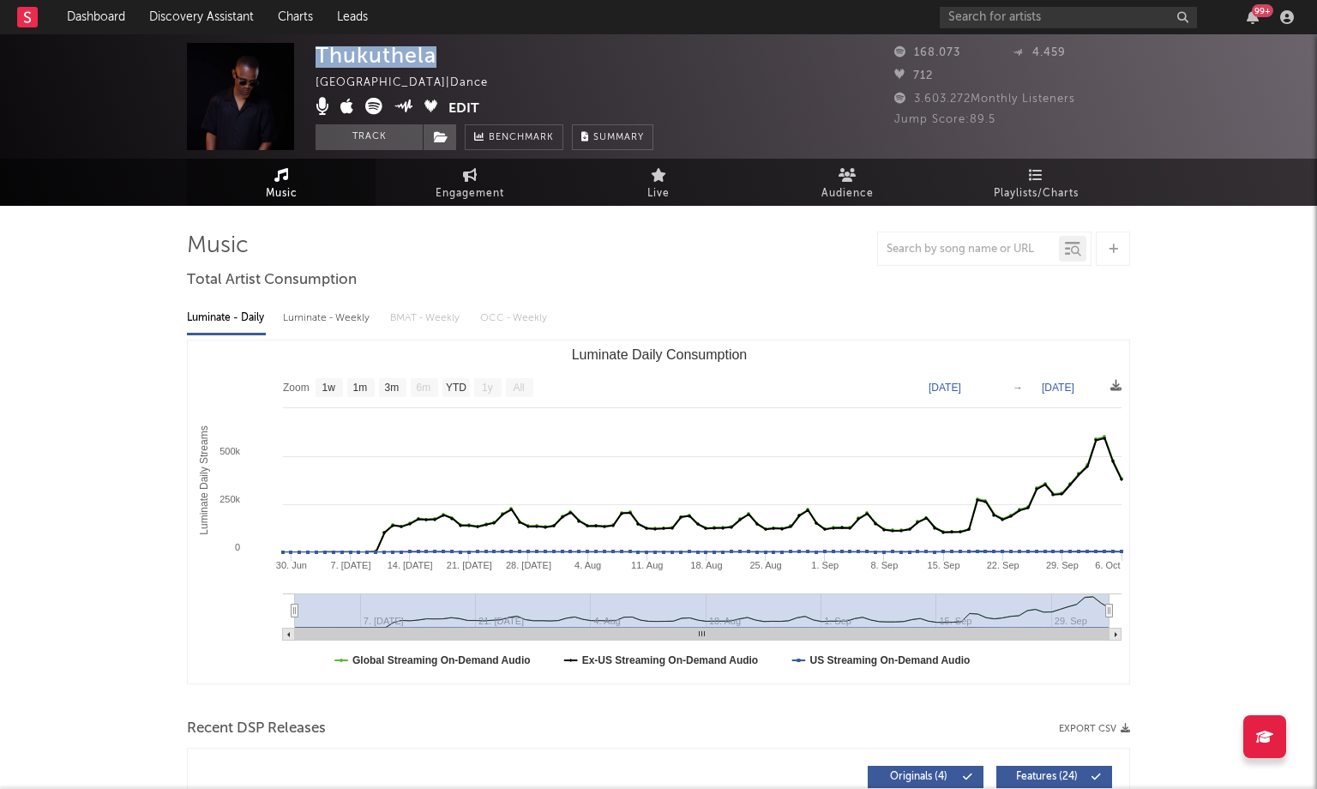
drag, startPoint x: 410, startPoint y: 58, endPoint x: 318, endPoint y: 58, distance: 91.7
click at [318, 58] on div "Thukuthela South Africa | Dance Edit Track Benchmark Summary" at bounding box center [484, 96] width 338 height 107
copy div "Thukuthela"
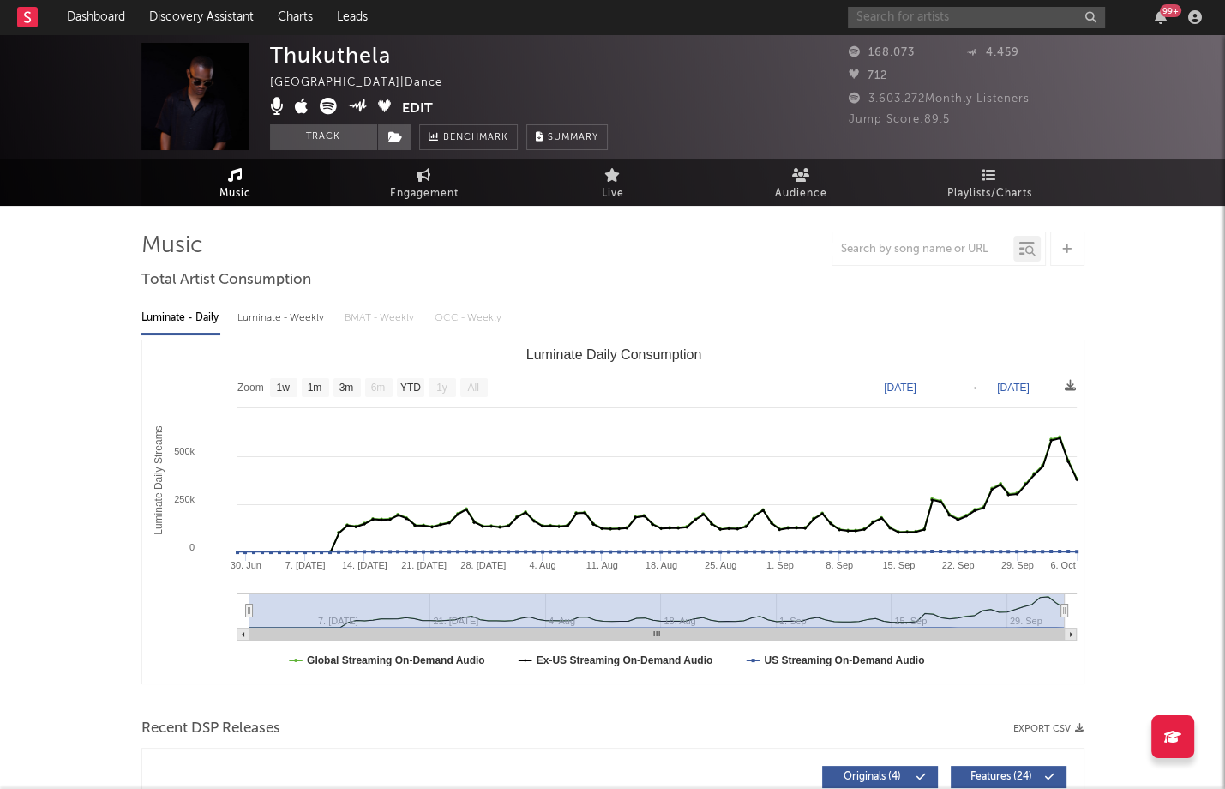
click at [893, 22] on input "text" at bounding box center [976, 17] width 257 height 21
click at [945, 7] on input "text" at bounding box center [976, 17] width 257 height 21
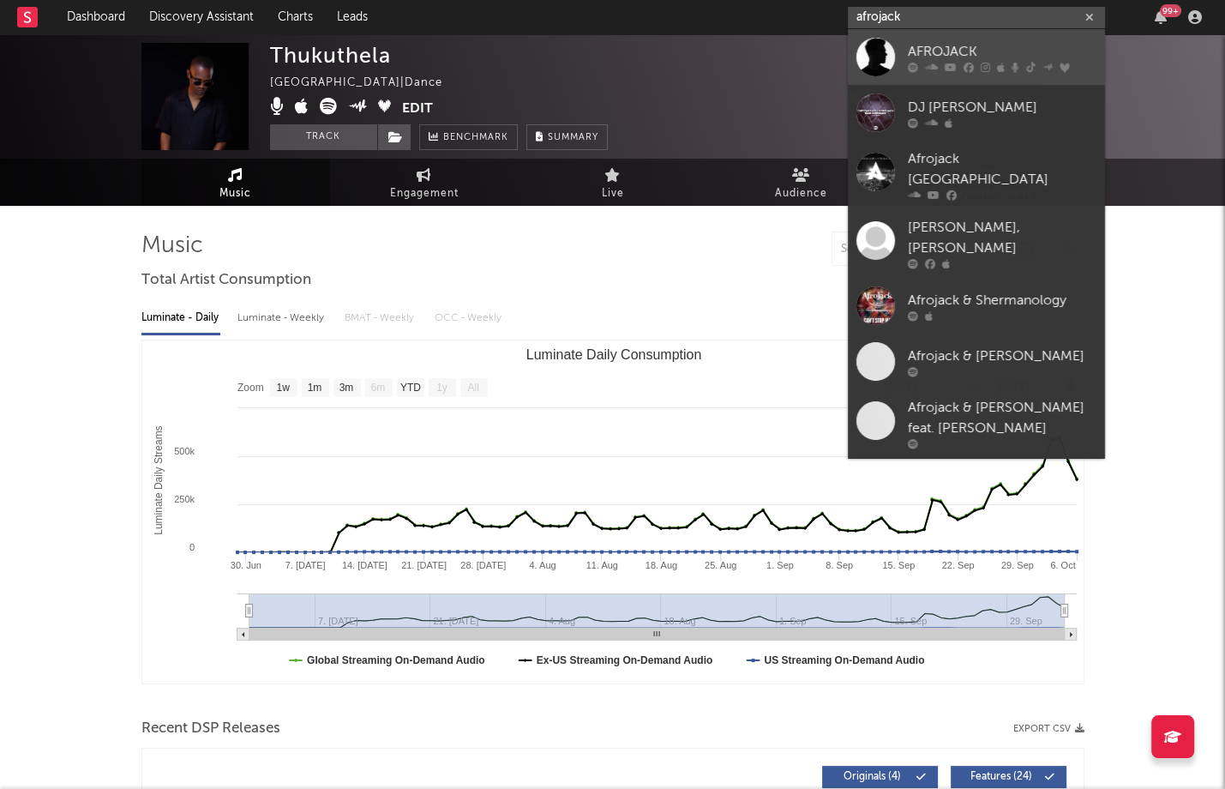
type input "afrojack"
click at [960, 64] on div at bounding box center [1002, 67] width 189 height 10
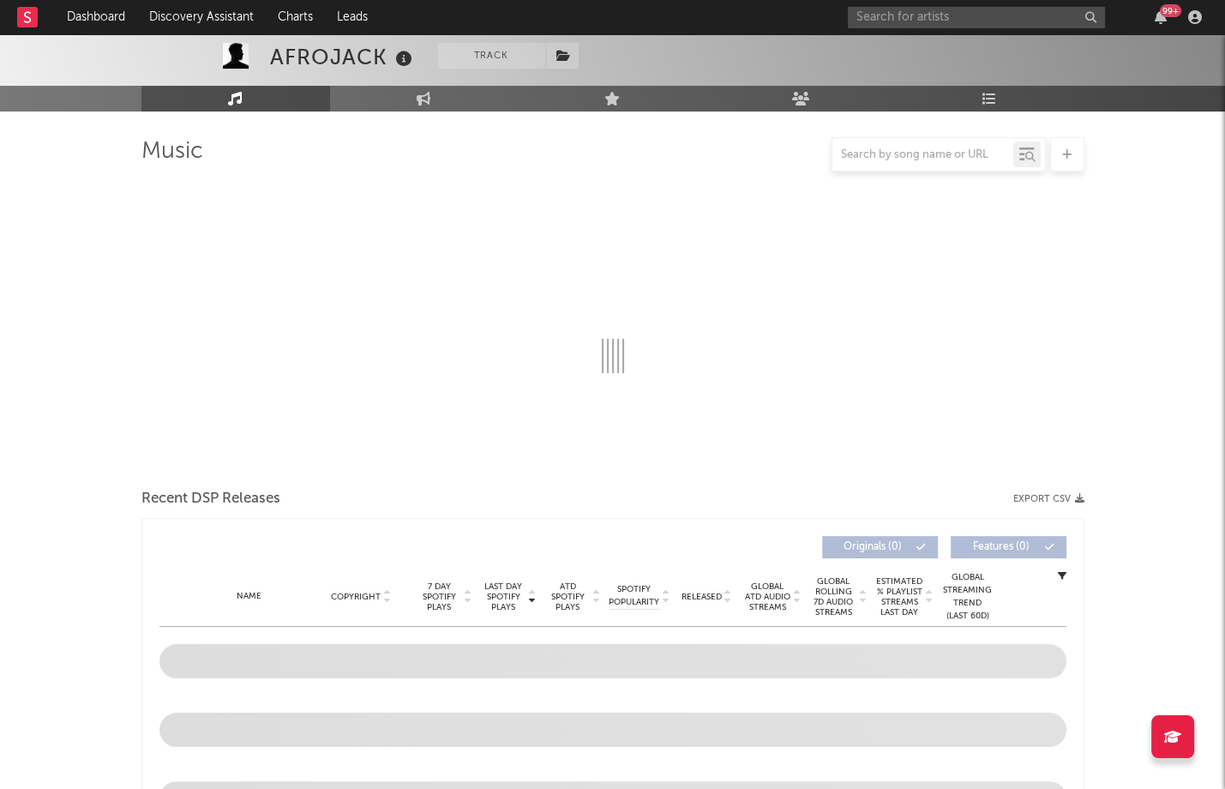
scroll to position [275, 0]
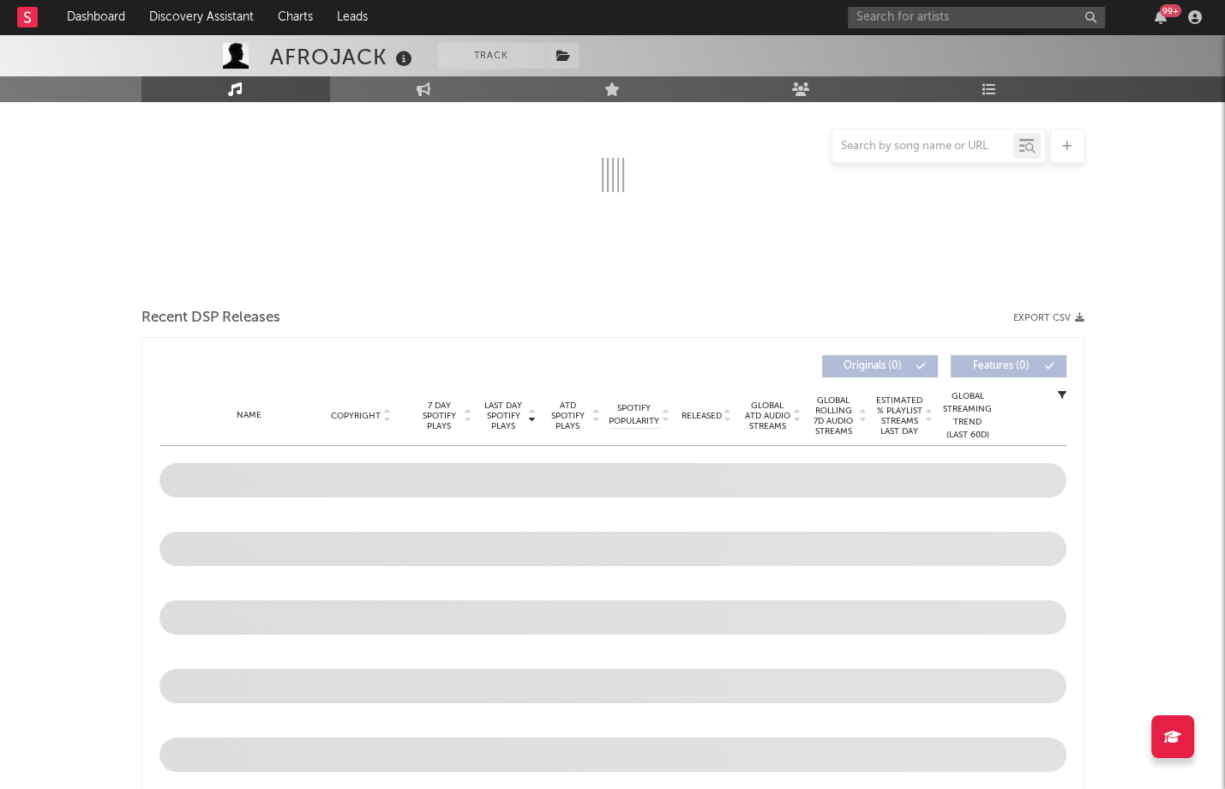
click at [913, 153] on div at bounding box center [922, 145] width 181 height 21
select select "6m"
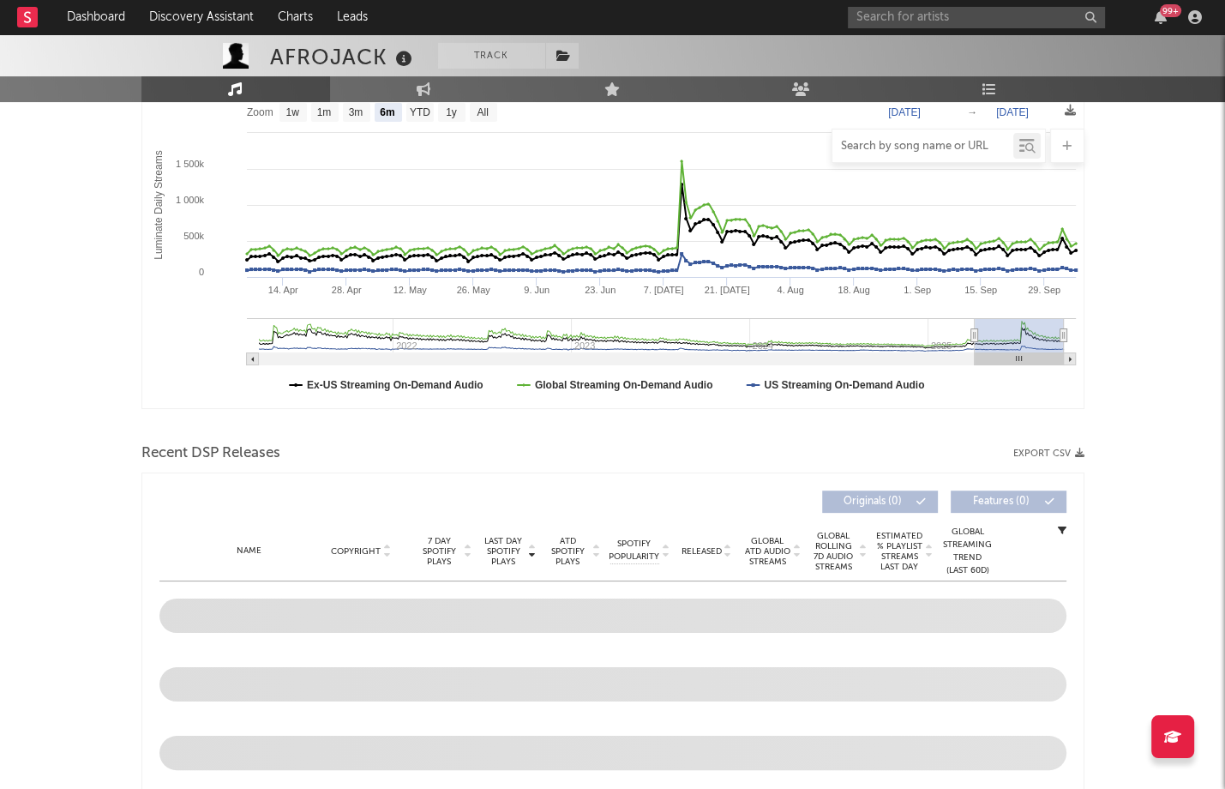
click at [916, 150] on input "text" at bounding box center [922, 147] width 181 height 14
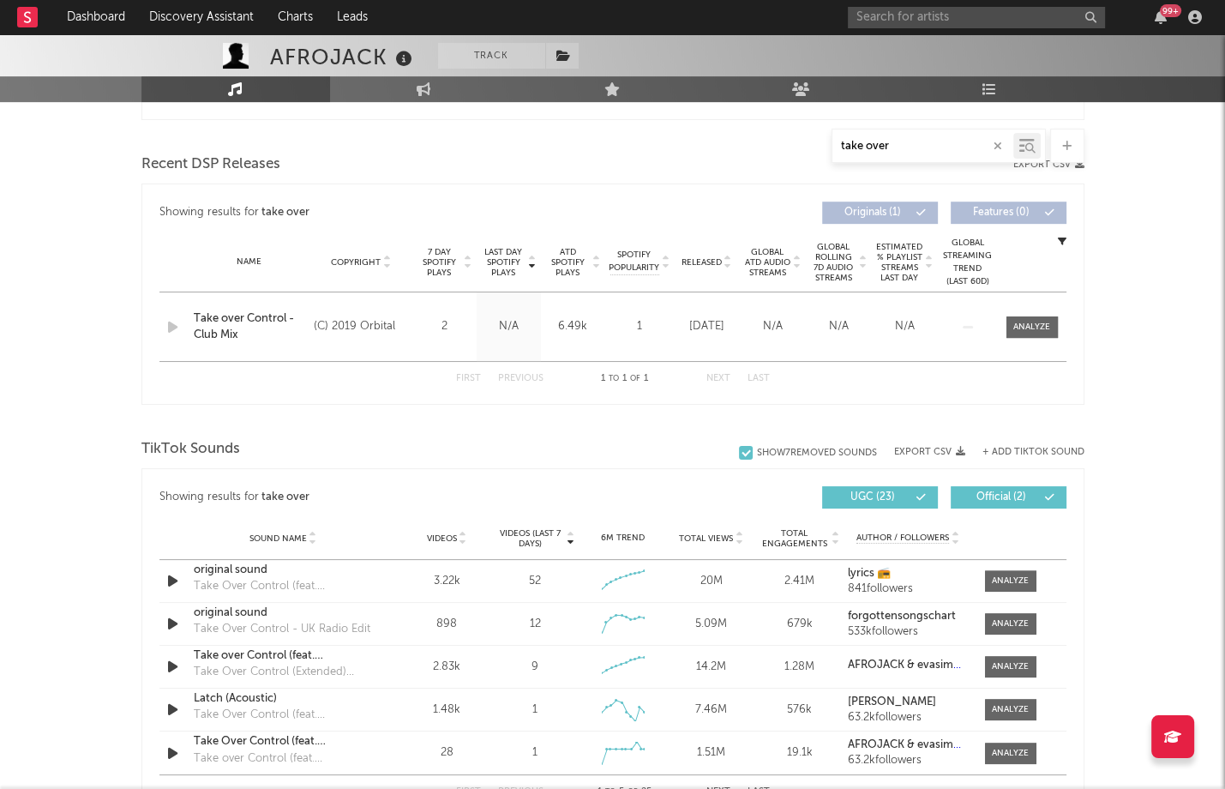
scroll to position [569, 0]
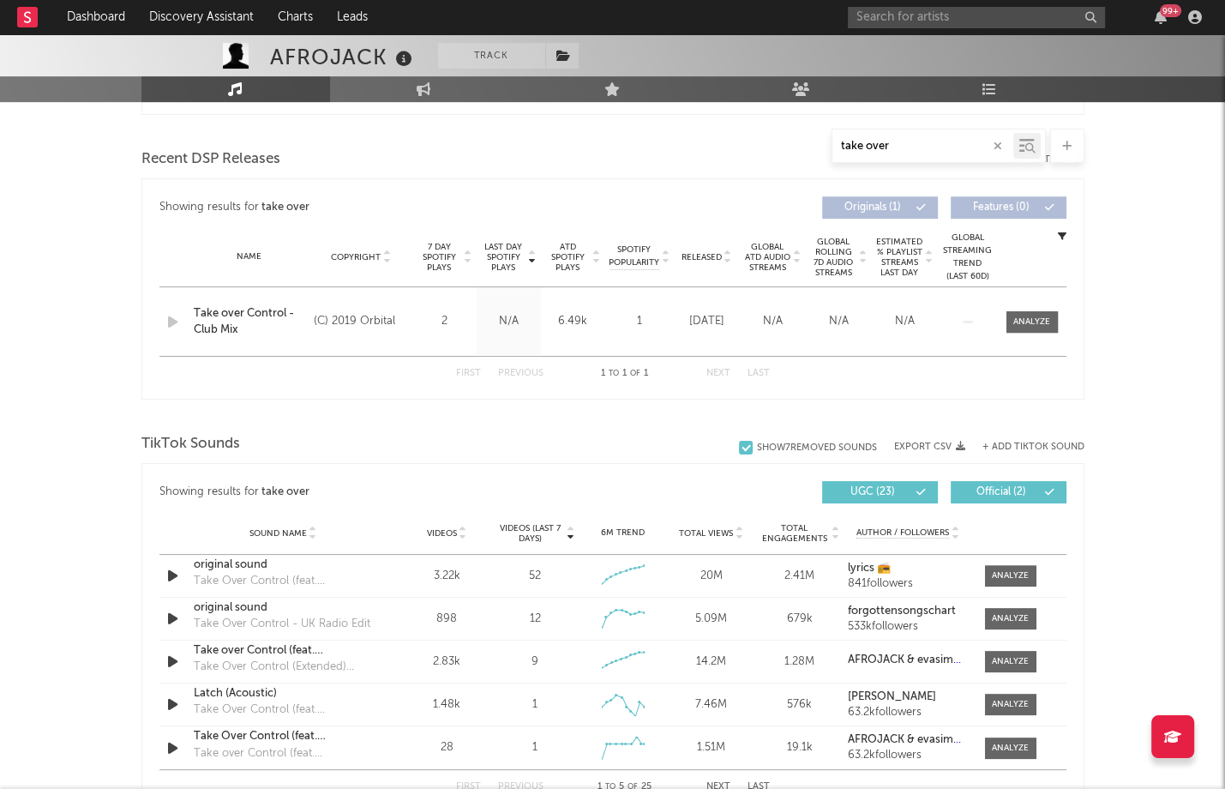
type input "take over"
click at [521, 267] on span "Last Day Spotify Plays" at bounding box center [503, 257] width 45 height 31
click at [511, 261] on span "Last Day Spotify Plays" at bounding box center [503, 257] width 45 height 31
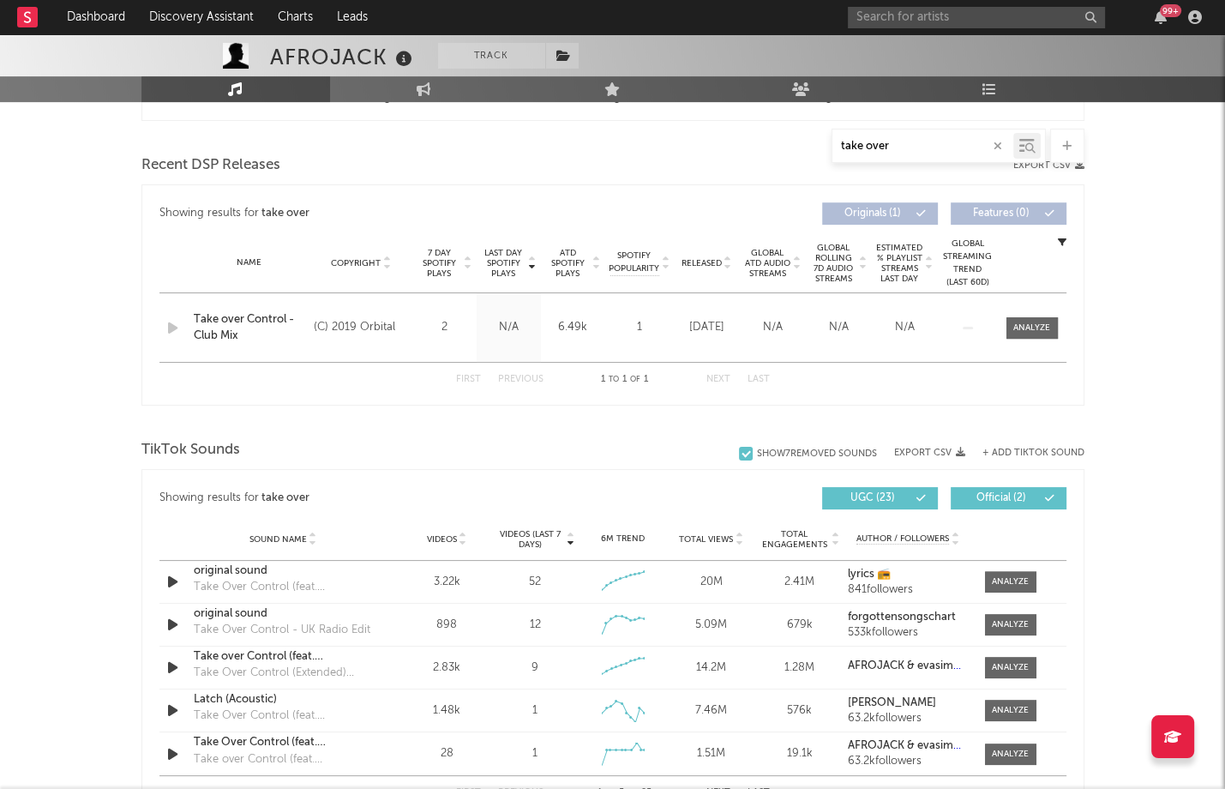
click at [505, 256] on span "Last Day Spotify Plays" at bounding box center [503, 263] width 45 height 31
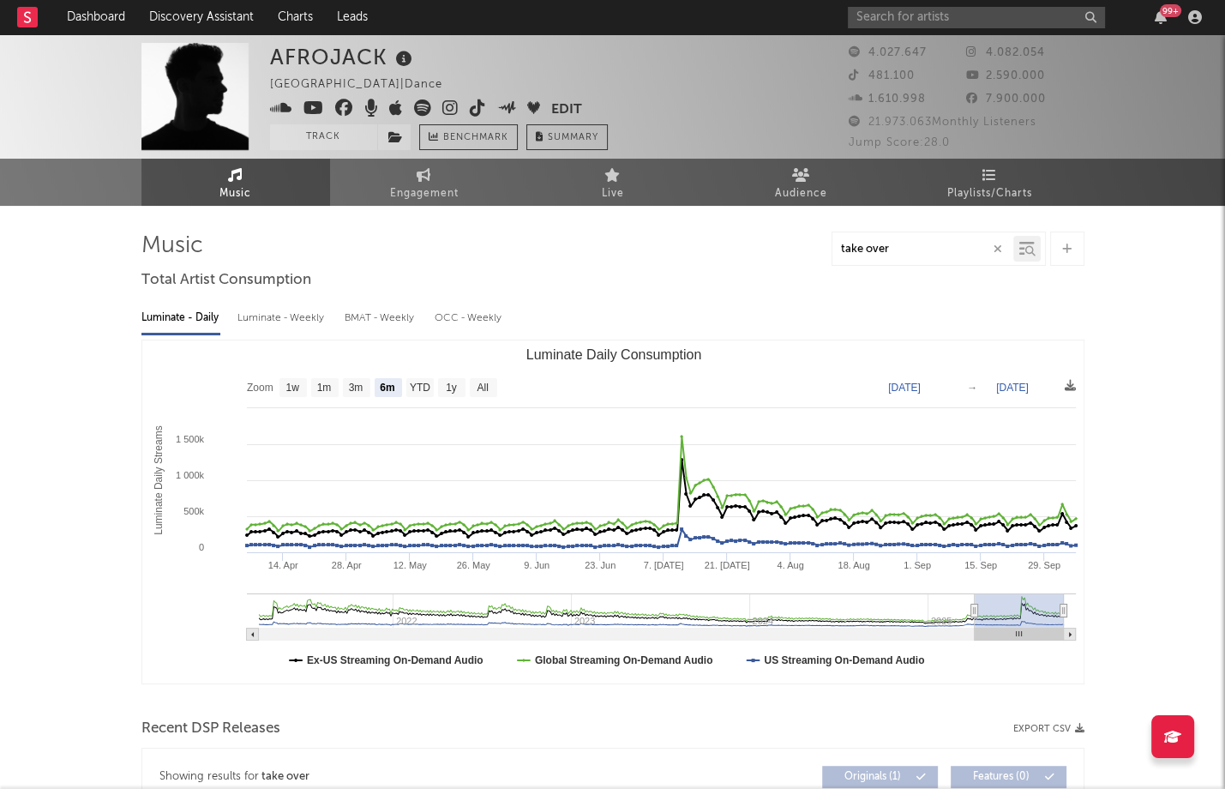
scroll to position [0, 0]
